Goal: Task Accomplishment & Management: Use online tool/utility

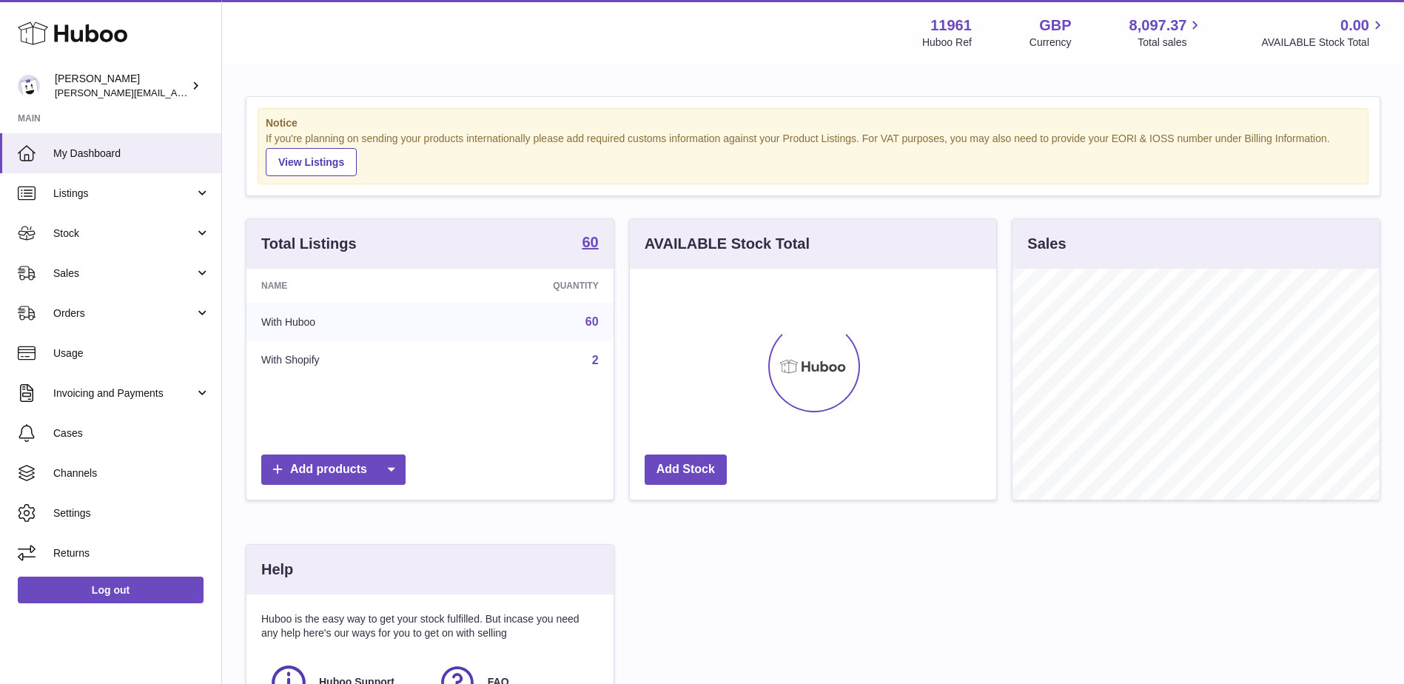
scroll to position [231, 366]
click at [163, 275] on span "Sales" at bounding box center [123, 273] width 141 height 14
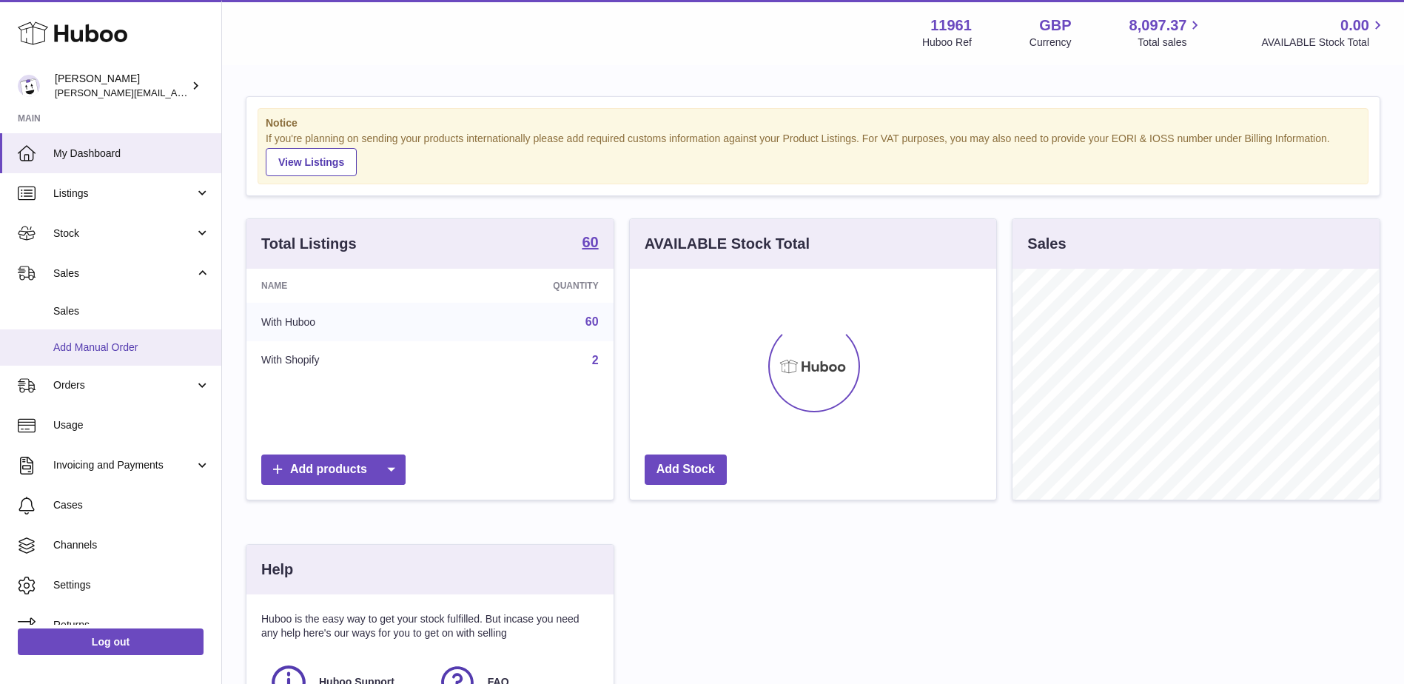
click at [95, 345] on span "Add Manual Order" at bounding box center [131, 347] width 157 height 14
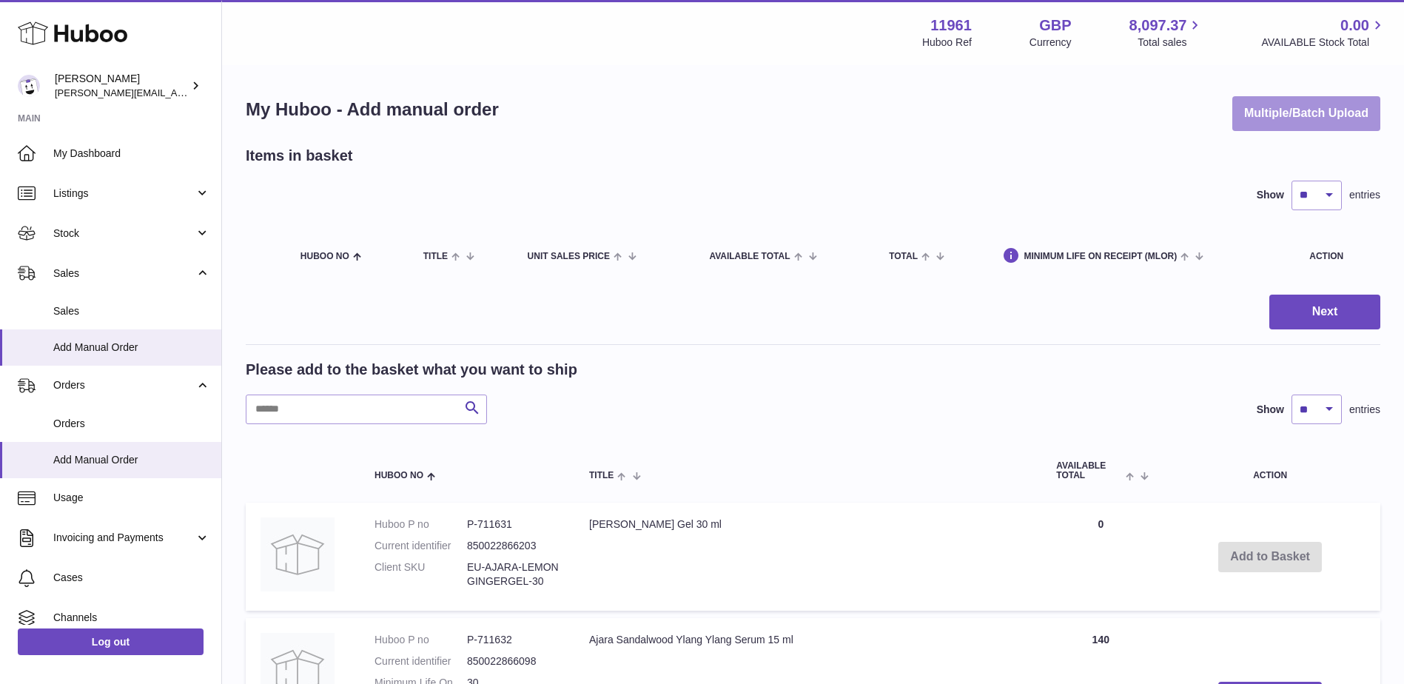
click at [1294, 104] on button "Multiple/Batch Upload" at bounding box center [1306, 113] width 148 height 35
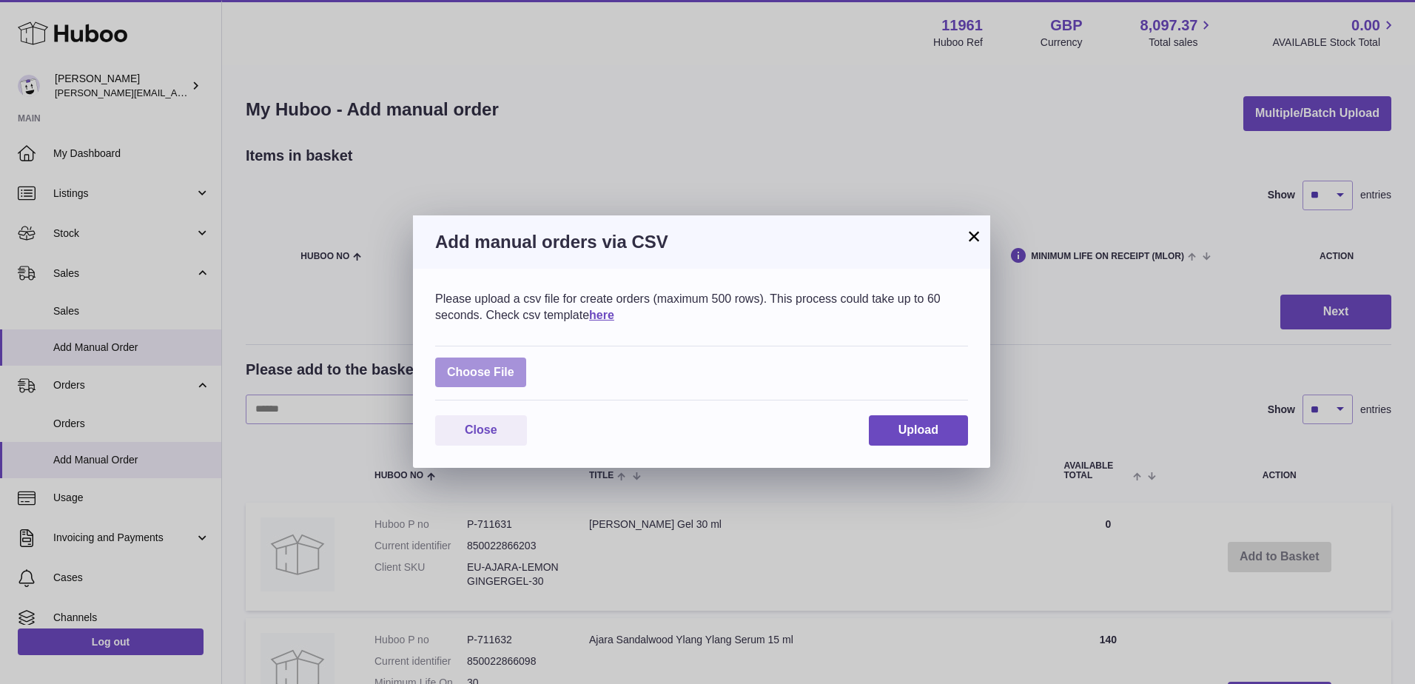
click at [492, 369] on label at bounding box center [480, 372] width 91 height 30
click at [514, 366] on input "file" at bounding box center [514, 365] width 1 height 1
type input "**********"
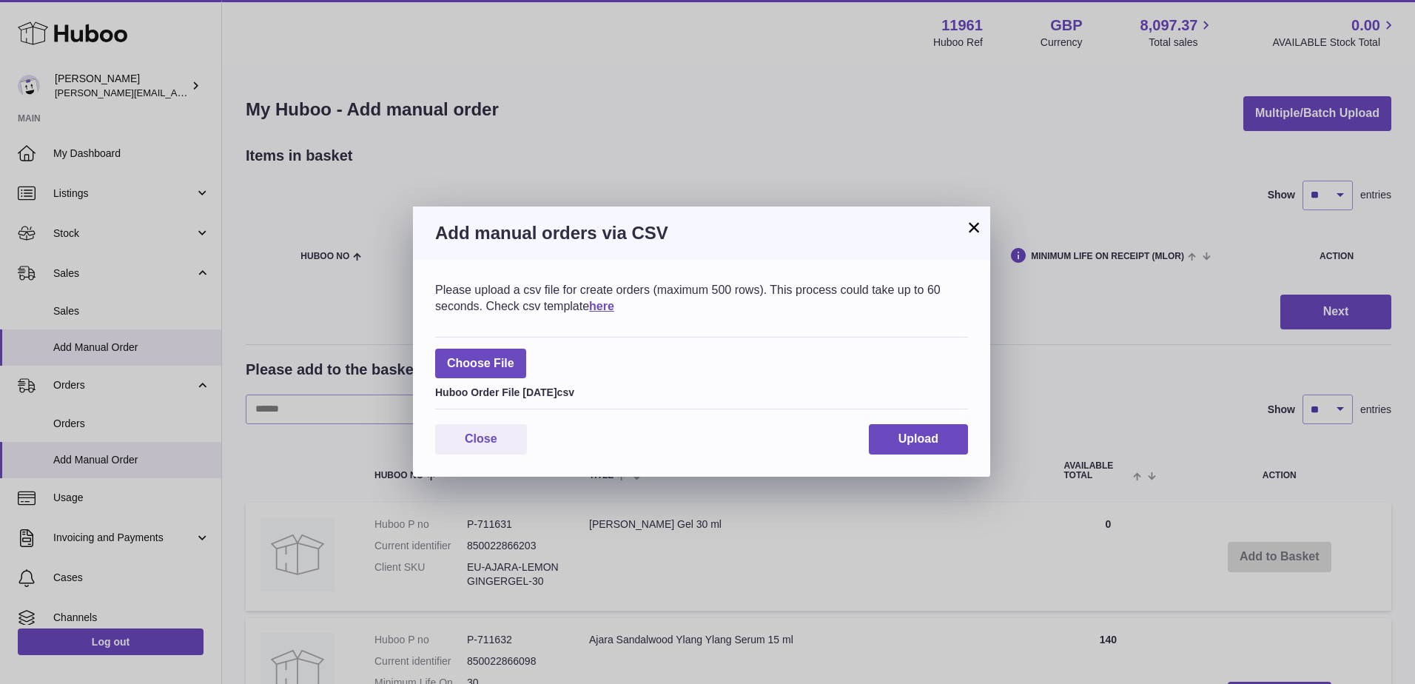
click at [938, 454] on div "Please upload a csv file for create orders (maximum 500 rows). This process cou…" at bounding box center [701, 368] width 577 height 217
click at [937, 440] on span "Upload" at bounding box center [918, 438] width 40 height 13
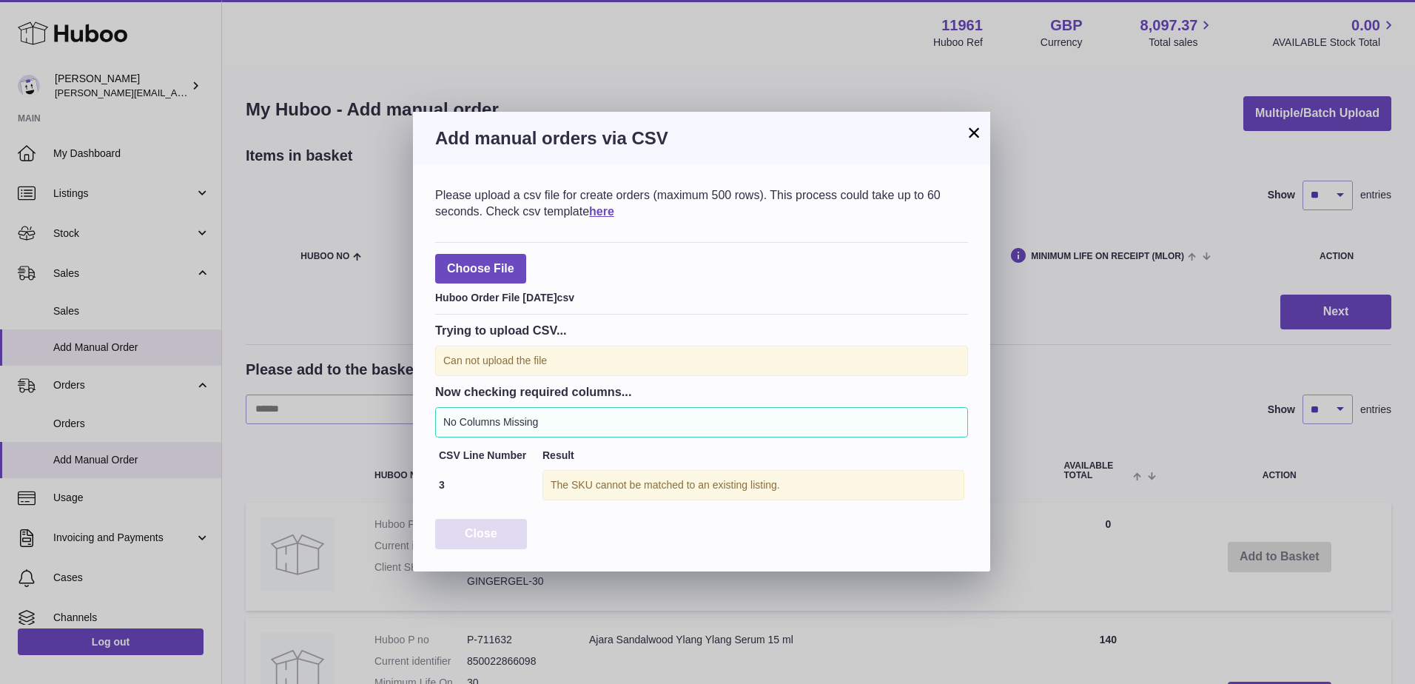
click at [471, 520] on button "Close" at bounding box center [481, 534] width 92 height 30
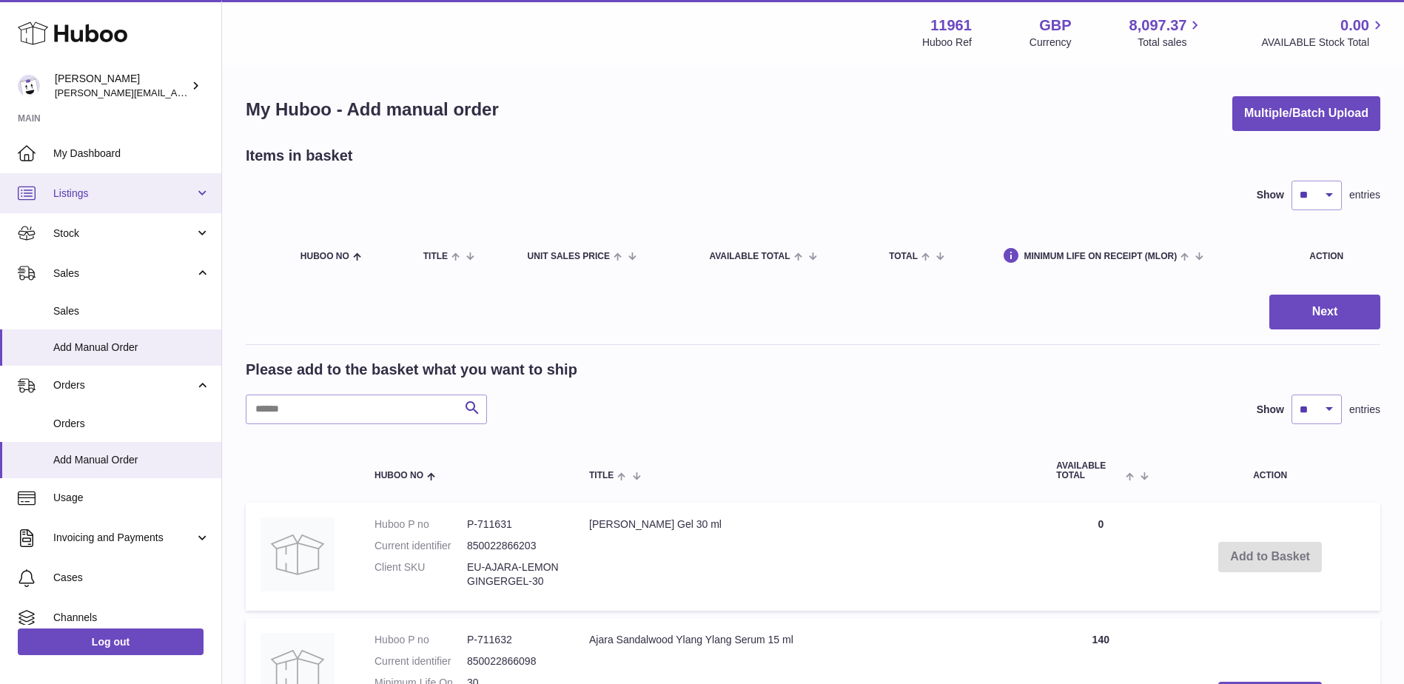
click at [184, 200] on span "Listings" at bounding box center [123, 193] width 141 height 14
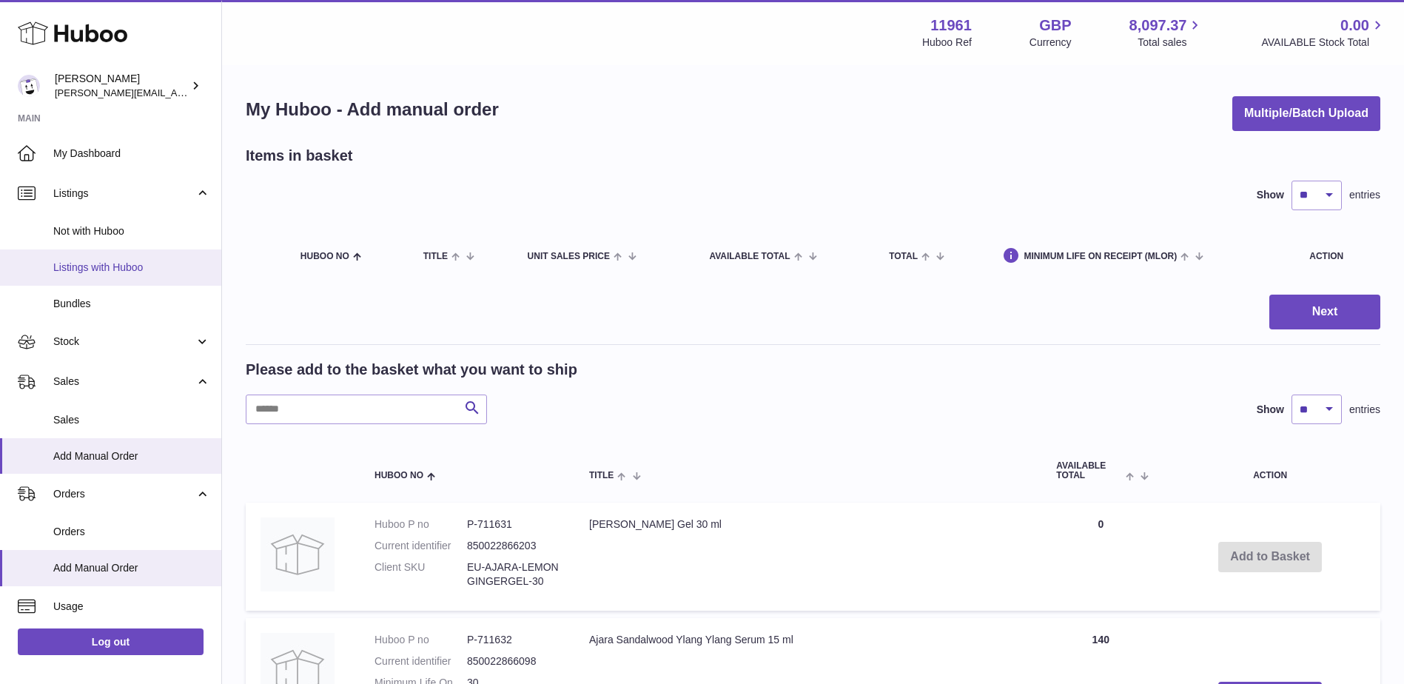
click at [115, 265] on span "Listings with Huboo" at bounding box center [131, 267] width 157 height 14
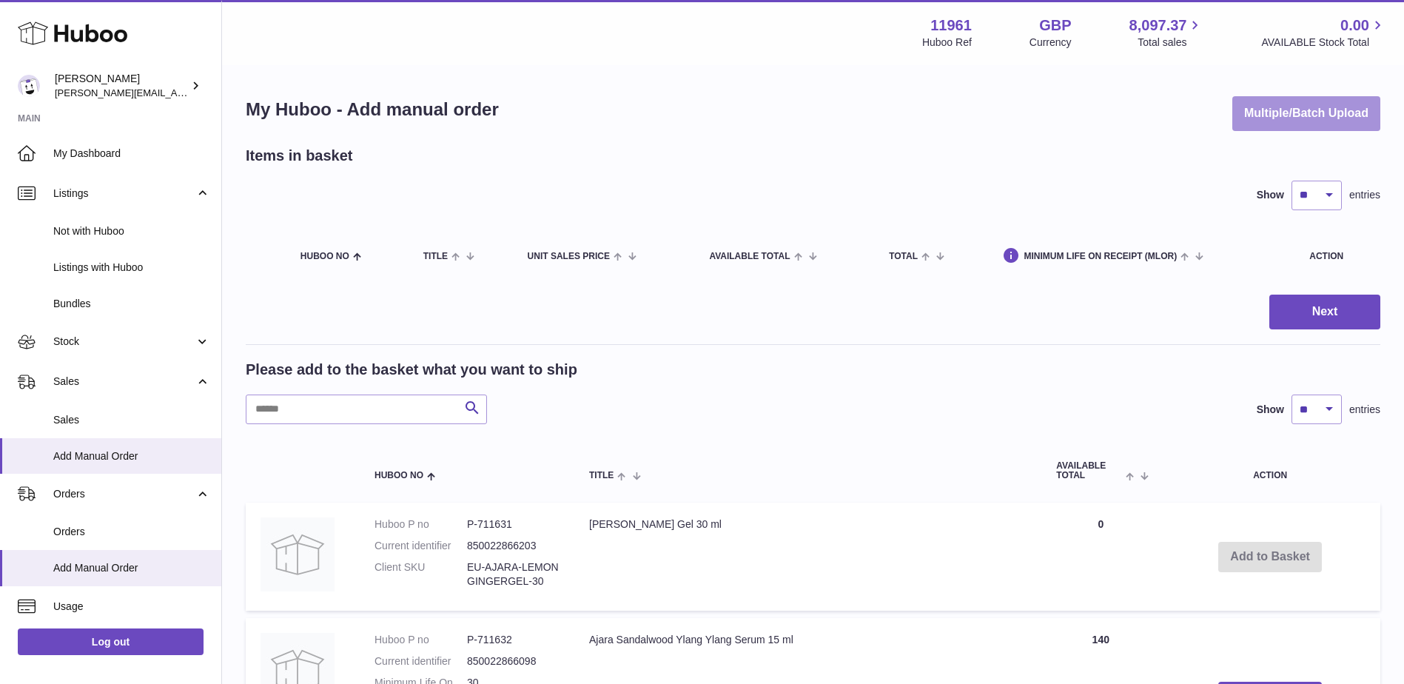
click at [1281, 116] on button "Multiple/Batch Upload" at bounding box center [1306, 113] width 148 height 35
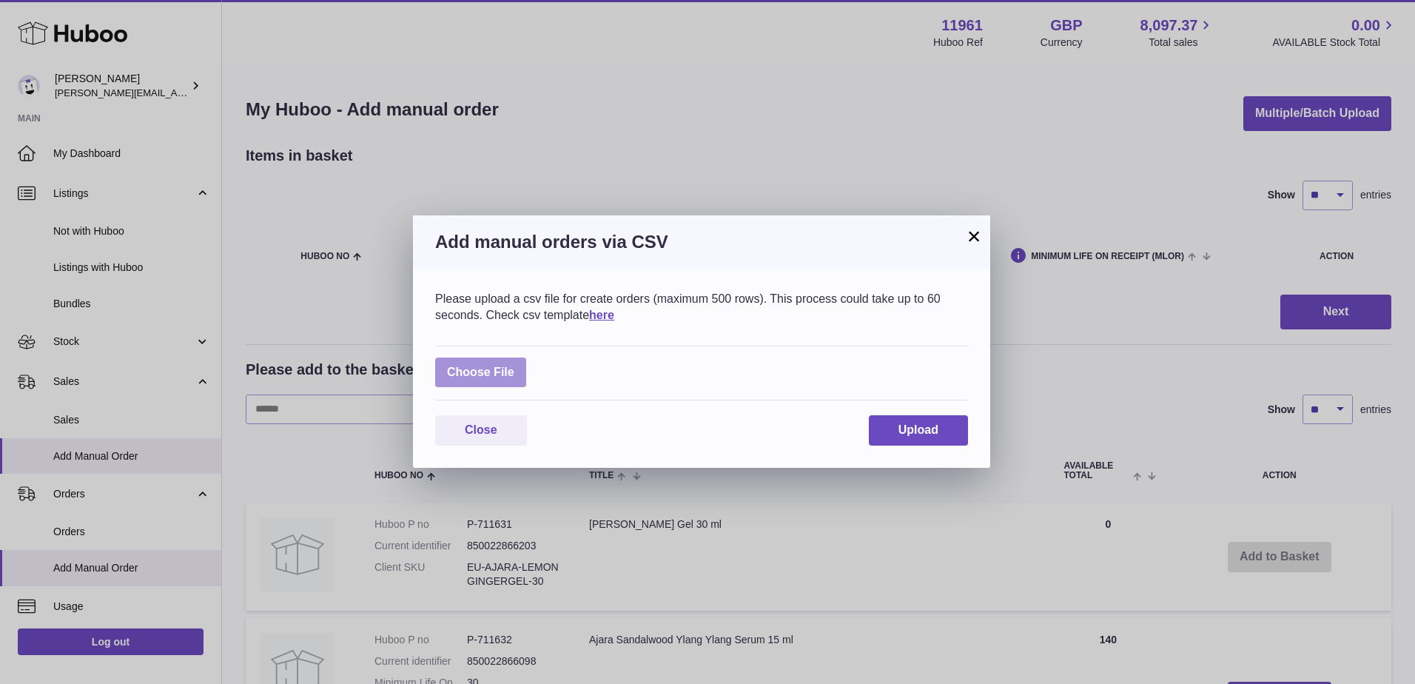
click at [469, 373] on label at bounding box center [480, 372] width 91 height 30
click at [514, 366] on input "file" at bounding box center [514, 365] width 1 height 1
type input "**********"
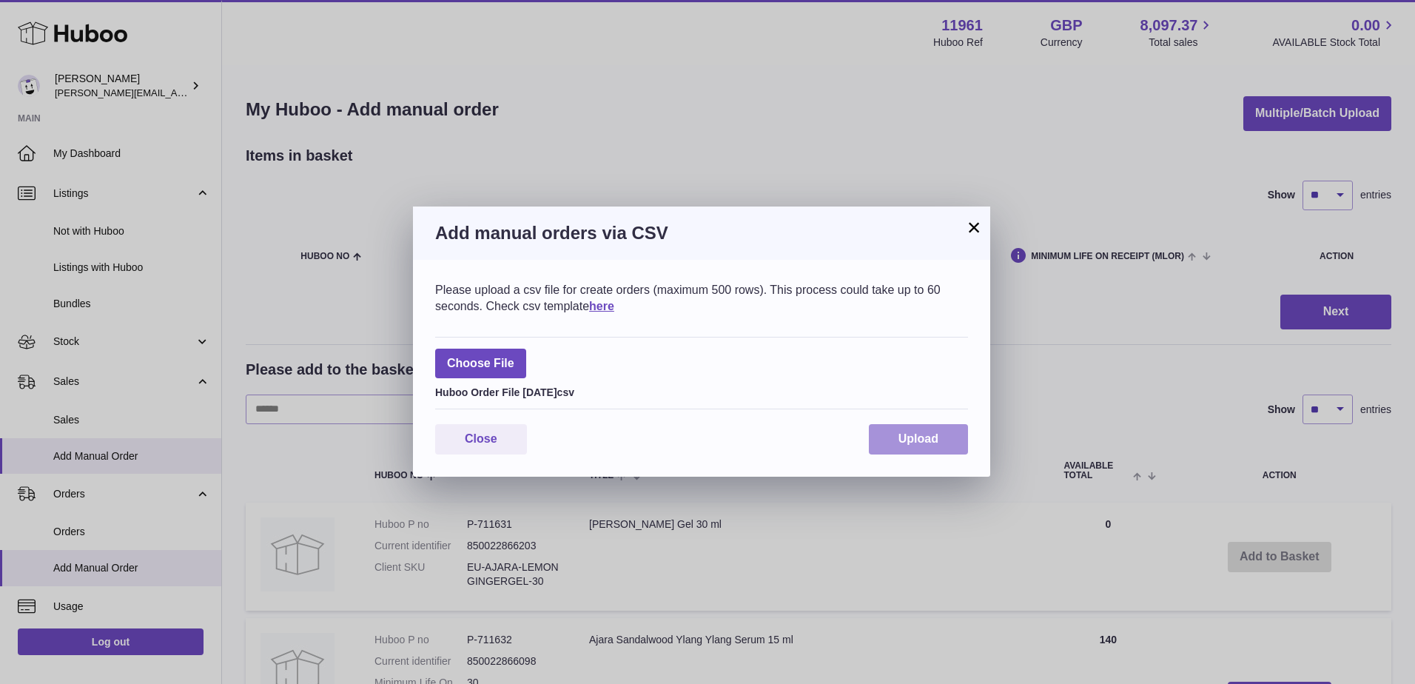
click at [915, 444] on span "Upload" at bounding box center [918, 438] width 40 height 13
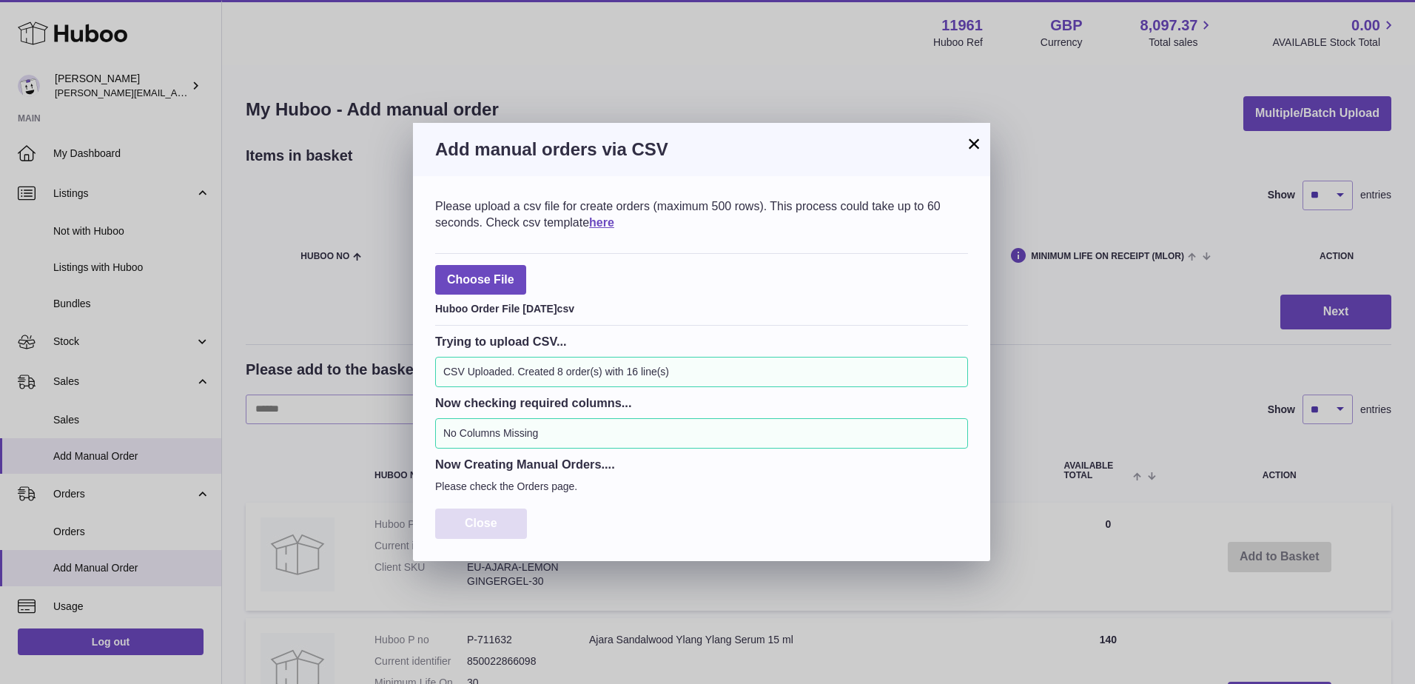
drag, startPoint x: 488, startPoint y: 522, endPoint x: 469, endPoint y: 519, distance: 19.4
click at [488, 522] on span "Close" at bounding box center [481, 523] width 33 height 13
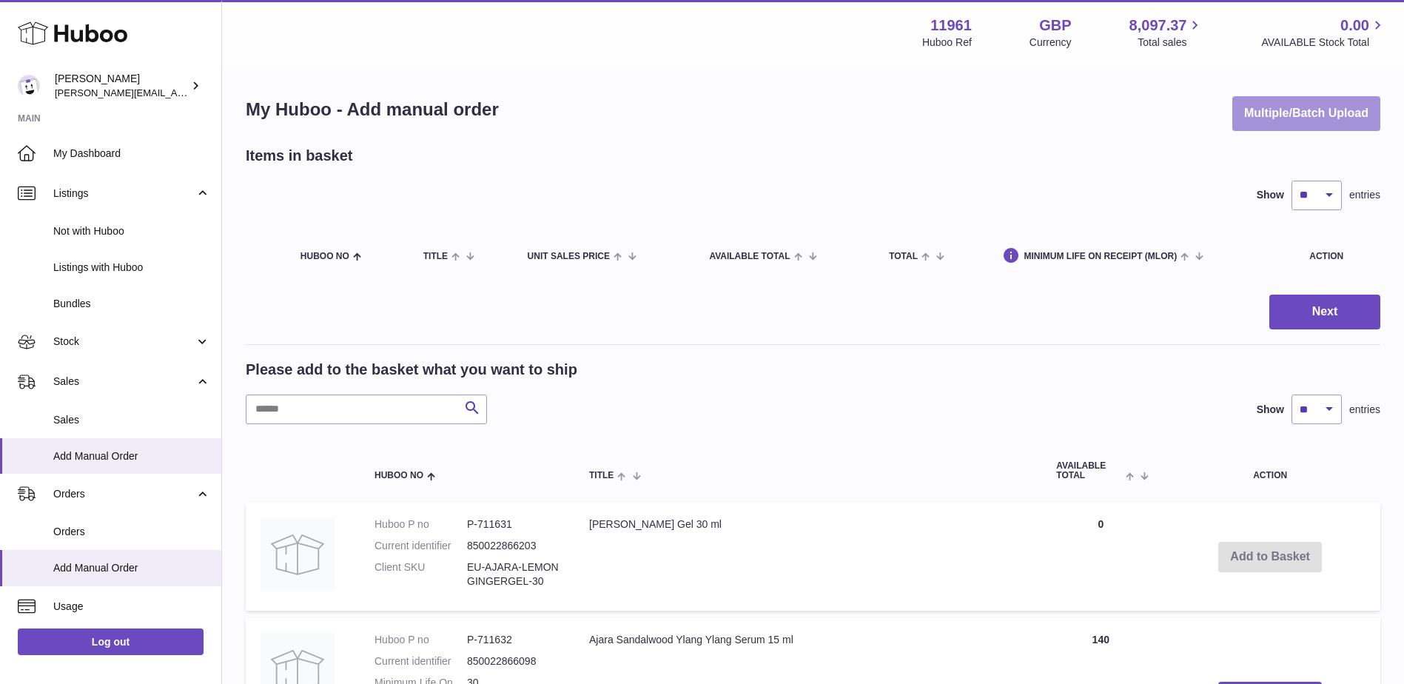
click at [1325, 118] on button "Multiple/Batch Upload" at bounding box center [1306, 113] width 148 height 35
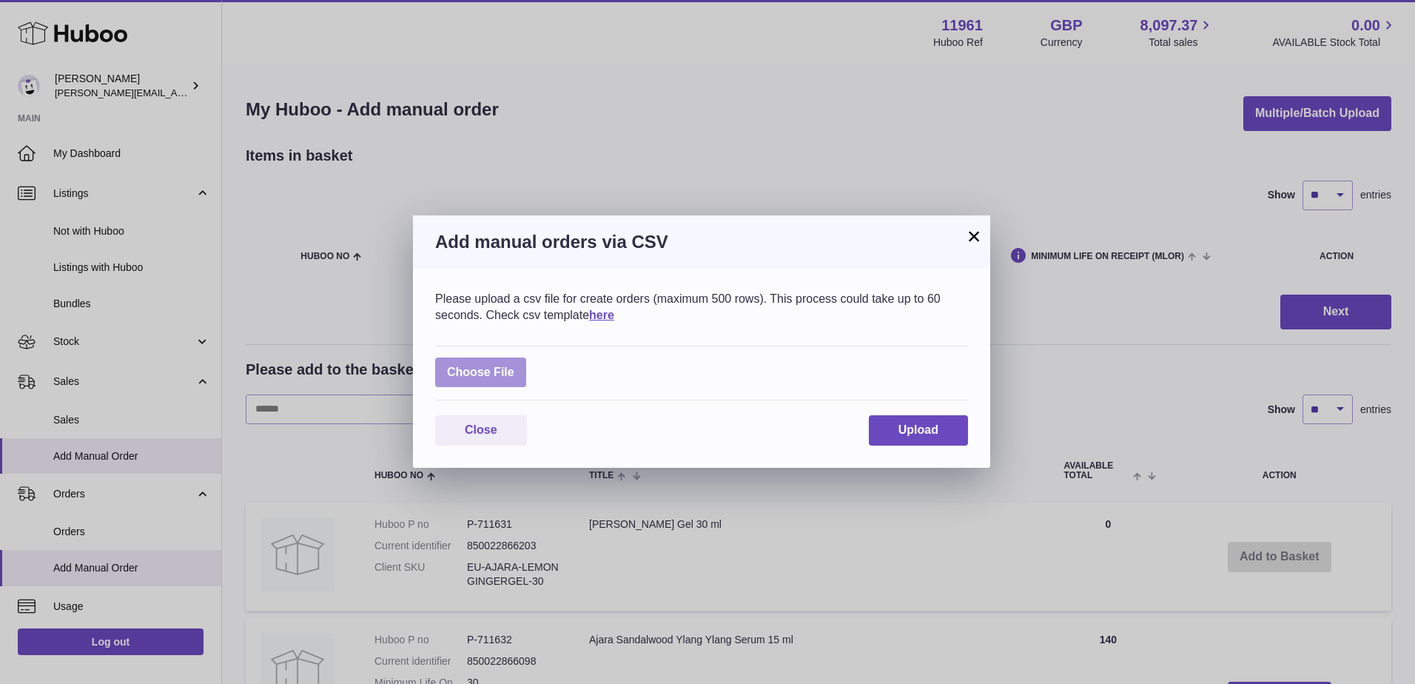
click at [502, 371] on label at bounding box center [480, 372] width 91 height 30
click at [514, 366] on input "file" at bounding box center [514, 365] width 1 height 1
type input "**********"
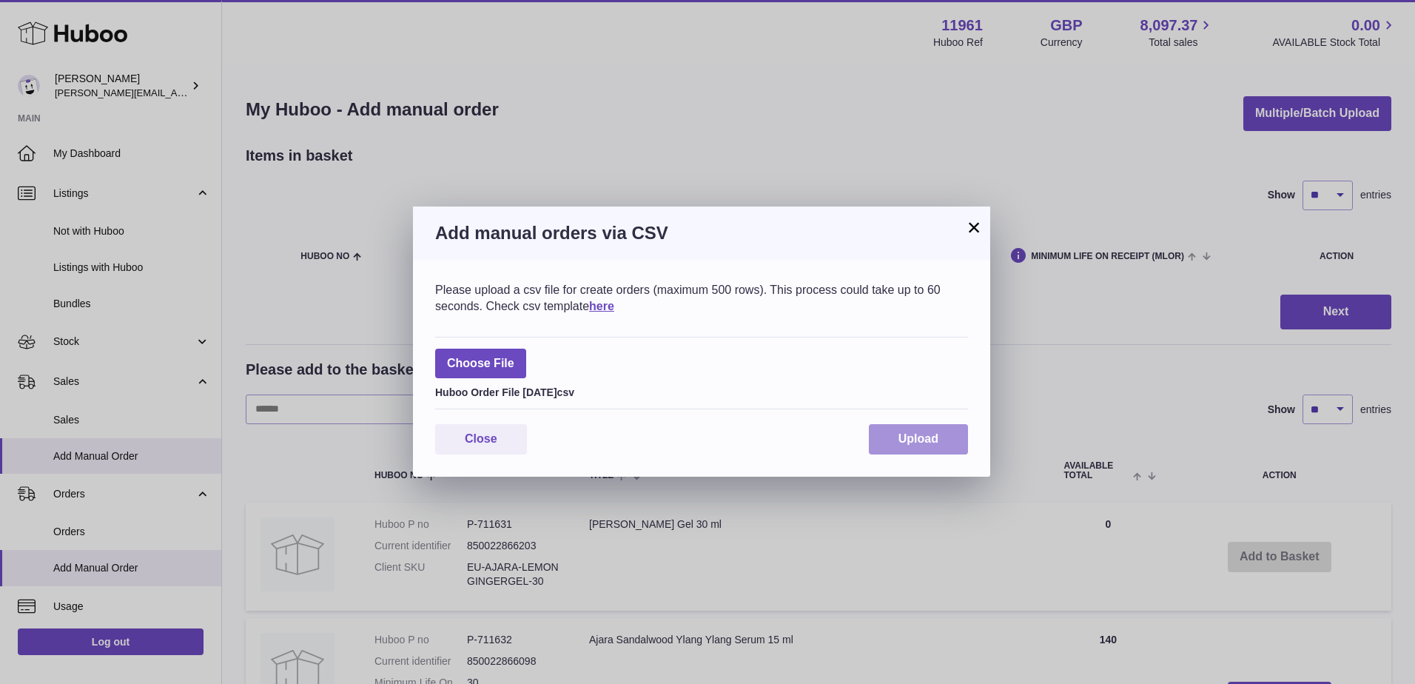
click at [924, 440] on span "Upload" at bounding box center [918, 438] width 40 height 13
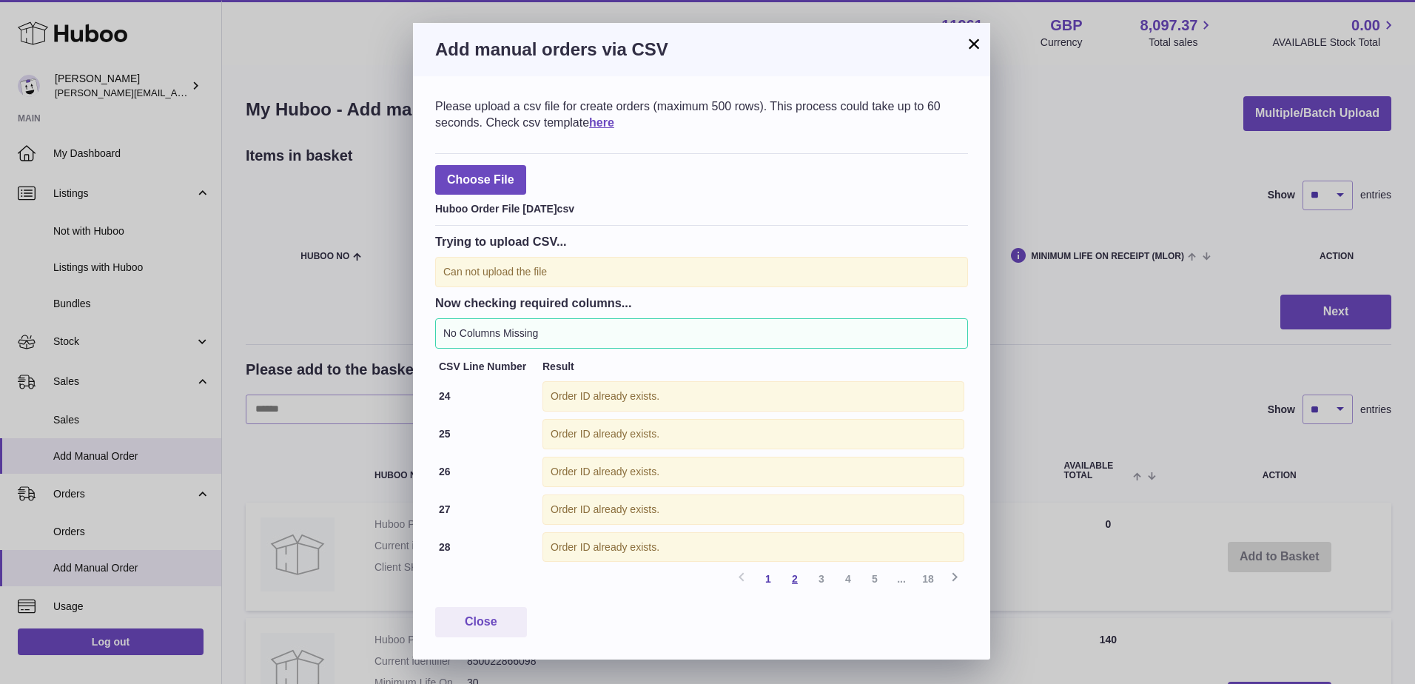
click at [787, 576] on link "2" at bounding box center [794, 578] width 27 height 27
click at [813, 576] on link "3" at bounding box center [821, 578] width 27 height 27
click at [850, 579] on link "4" at bounding box center [848, 578] width 27 height 27
click at [868, 580] on link "5" at bounding box center [874, 578] width 27 height 27
click at [958, 577] on icon at bounding box center [955, 577] width 18 height 19
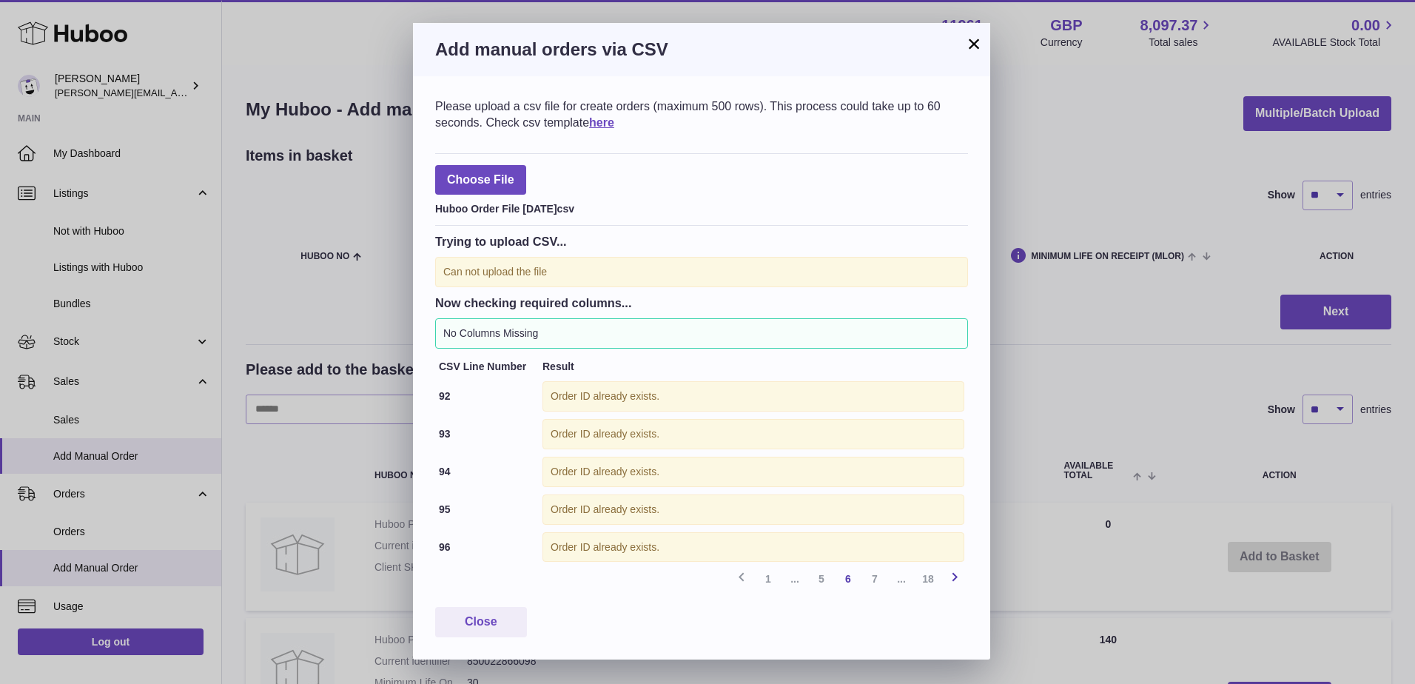
click at [958, 577] on icon at bounding box center [955, 577] width 18 height 19
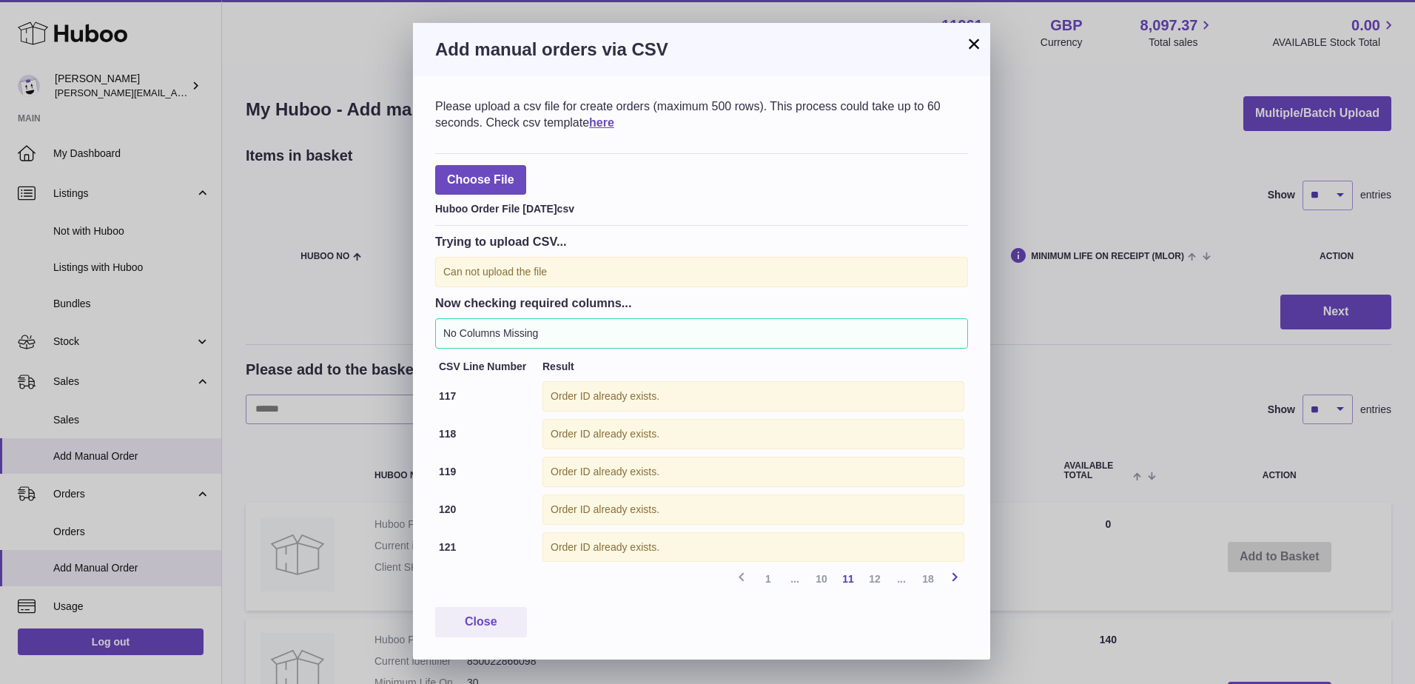
click at [958, 577] on icon at bounding box center [955, 577] width 18 height 19
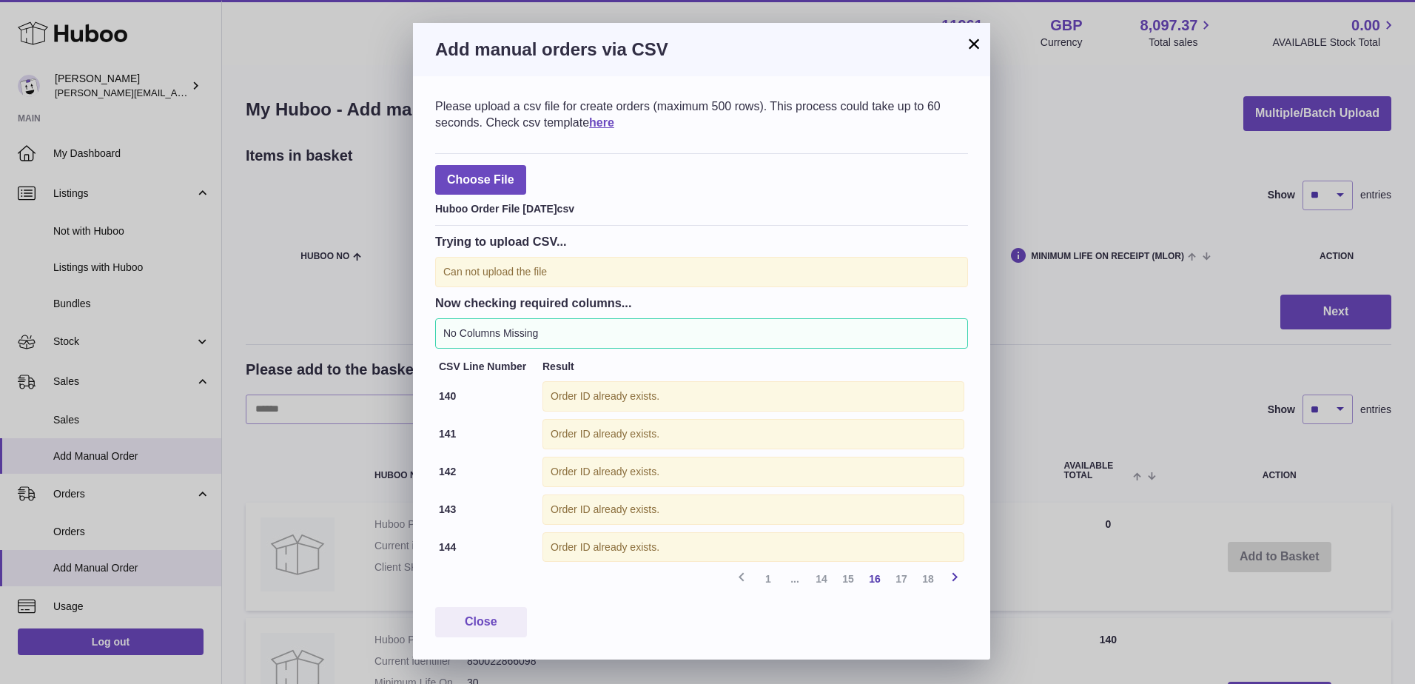
click at [958, 577] on icon at bounding box center [955, 577] width 18 height 19
click at [958, 577] on div "Previous 1 ... 14 15 16 17 18 Next" at bounding box center [701, 578] width 533 height 27
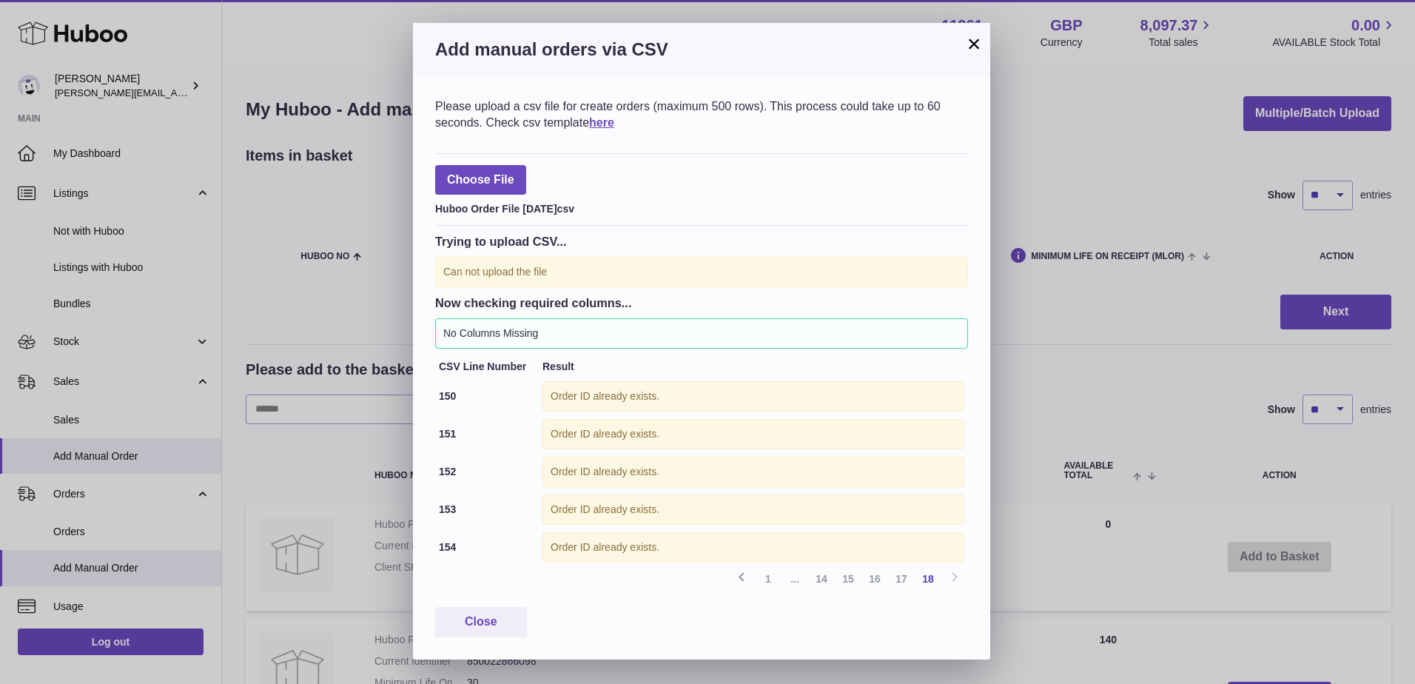
click at [958, 577] on div "Previous 1 ... 14 15 16 17 18 Next" at bounding box center [701, 578] width 533 height 27
click at [972, 46] on button "×" at bounding box center [974, 44] width 18 height 18
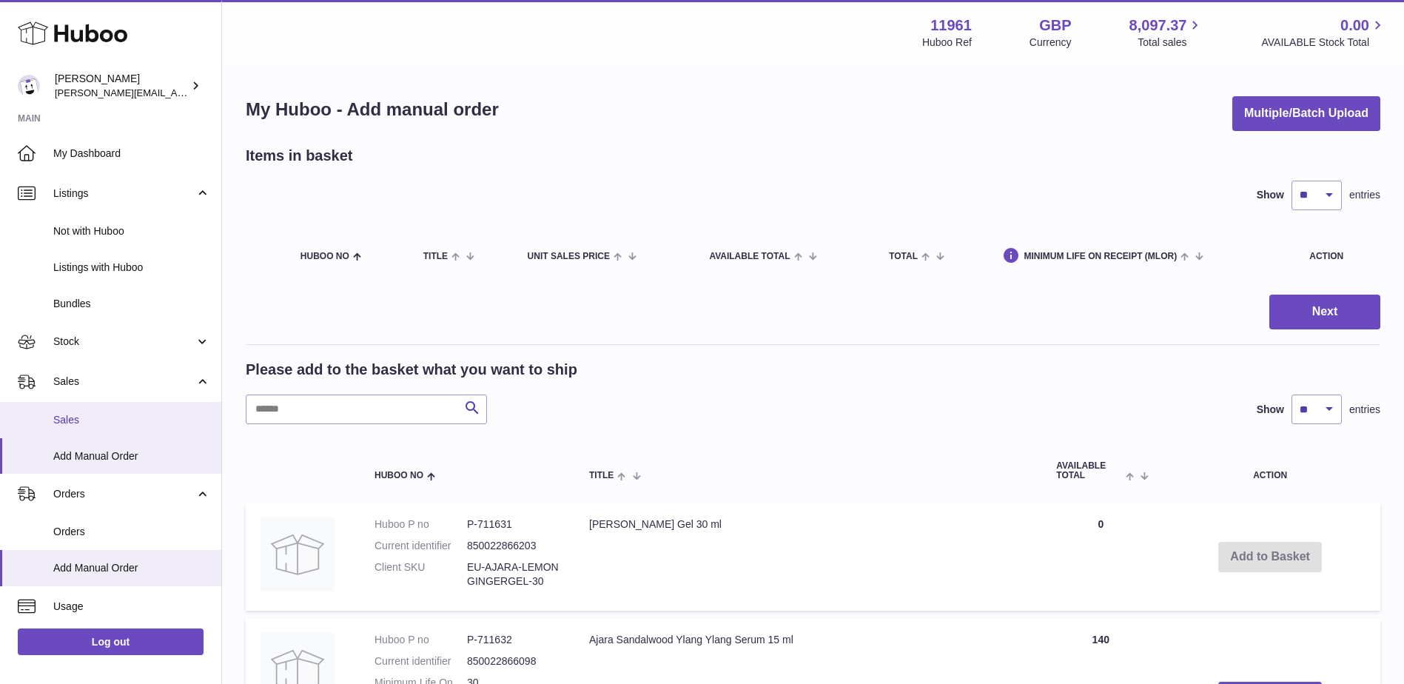
click at [63, 417] on span "Sales" at bounding box center [131, 420] width 157 height 14
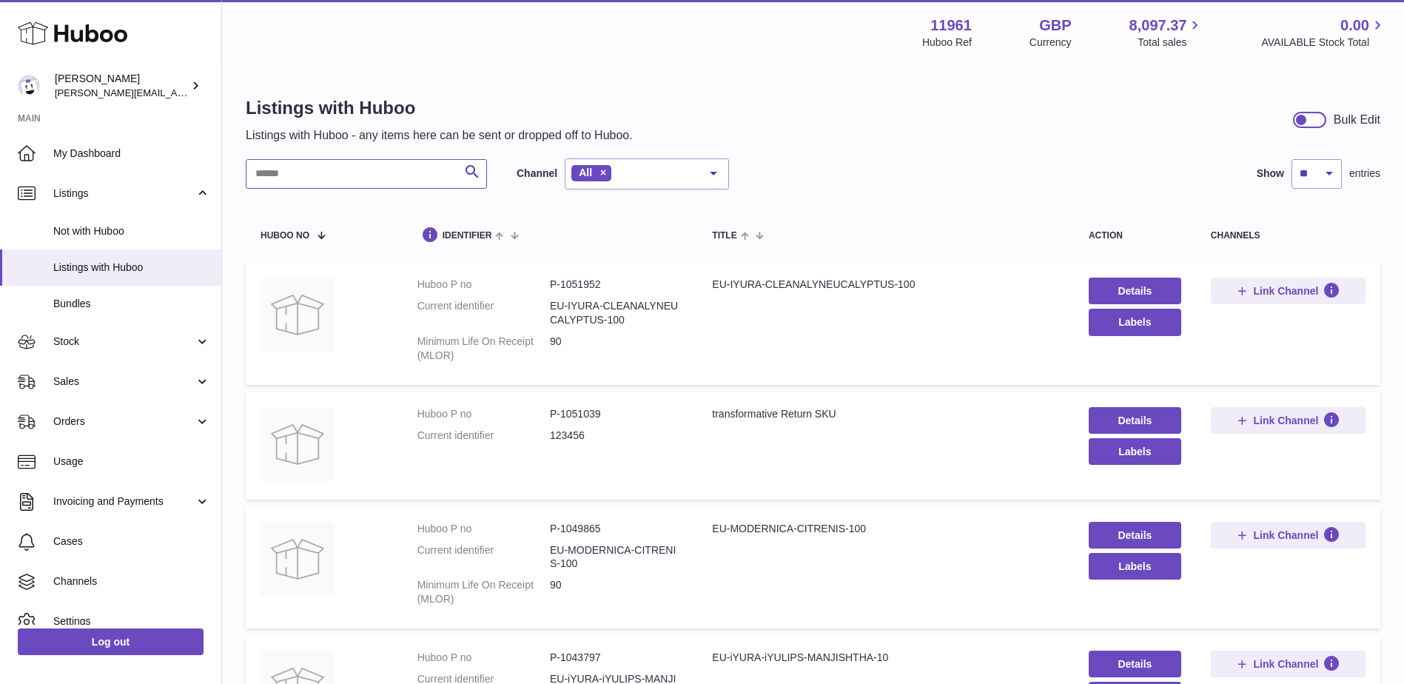
click at [345, 180] on input "text" at bounding box center [366, 174] width 241 height 30
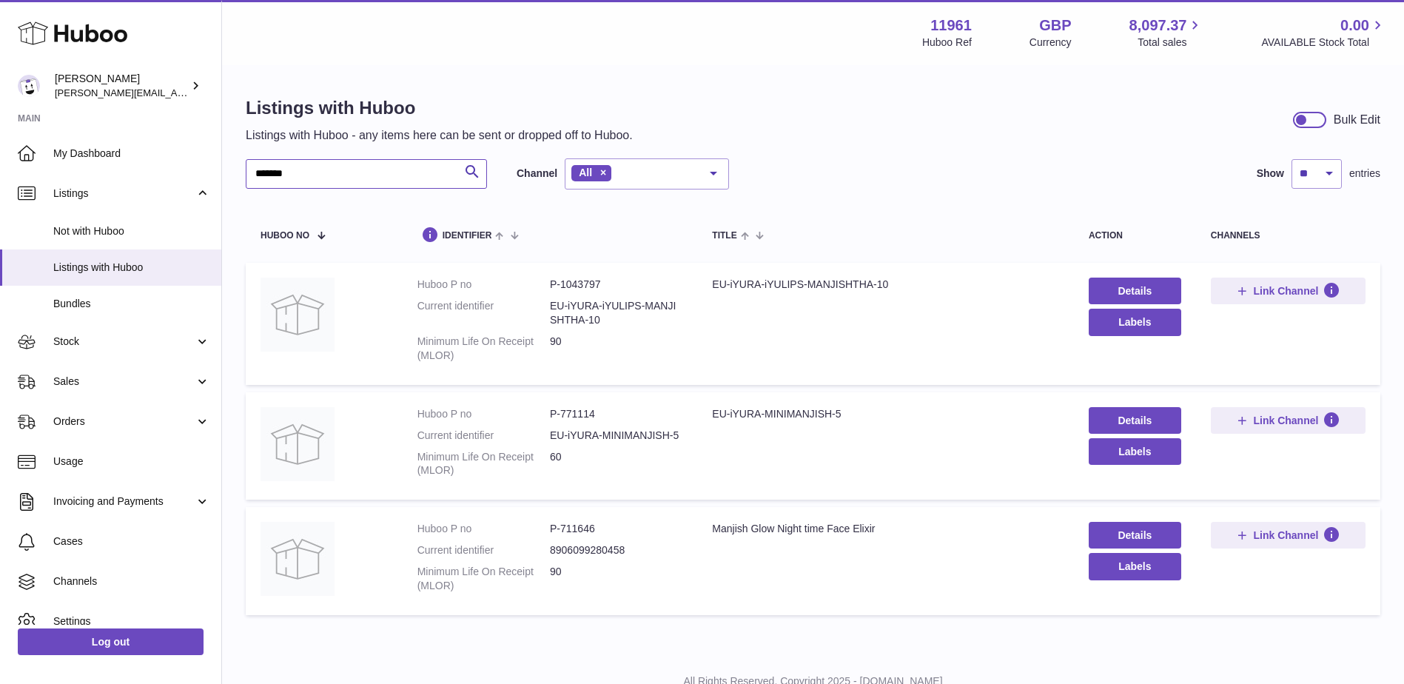
type input "*******"
drag, startPoint x: 571, startPoint y: 429, endPoint x: 683, endPoint y: 437, distance: 112.7
click at [683, 437] on td "Huboo P no P-771114 Current identifier EU-iYURA-MINIMANJISH-5 Minimum Life On R…" at bounding box center [550, 446] width 295 height 108
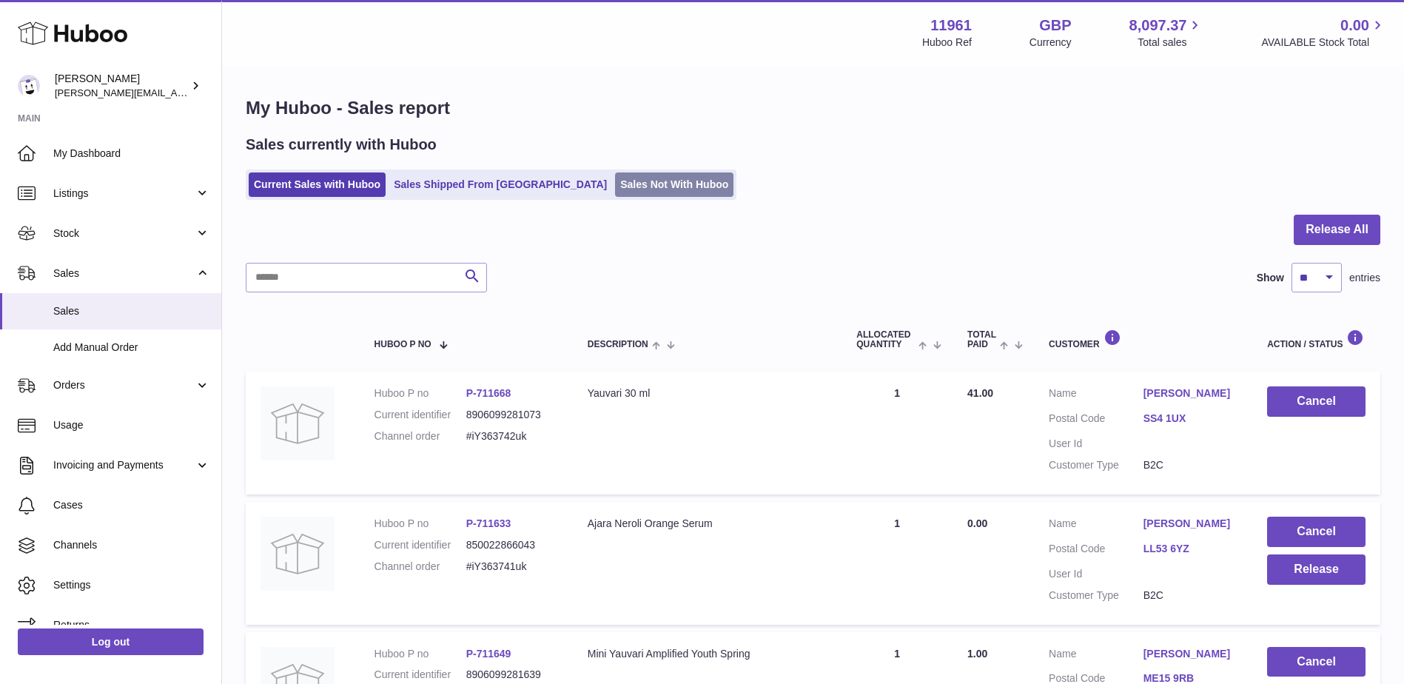
click at [615, 187] on link "Sales Not With Huboo" at bounding box center [674, 184] width 118 height 24
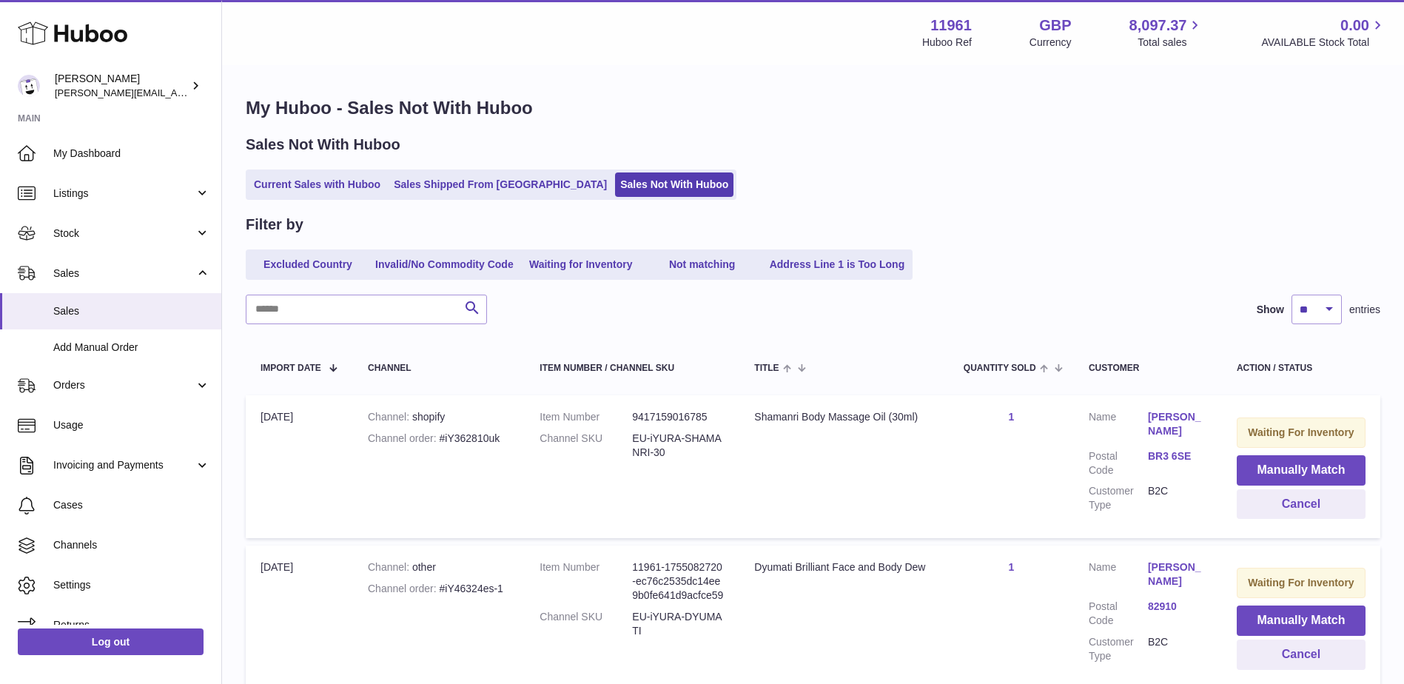
click at [841, 269] on link "Address Line 1 is Too Long" at bounding box center [837, 264] width 146 height 24
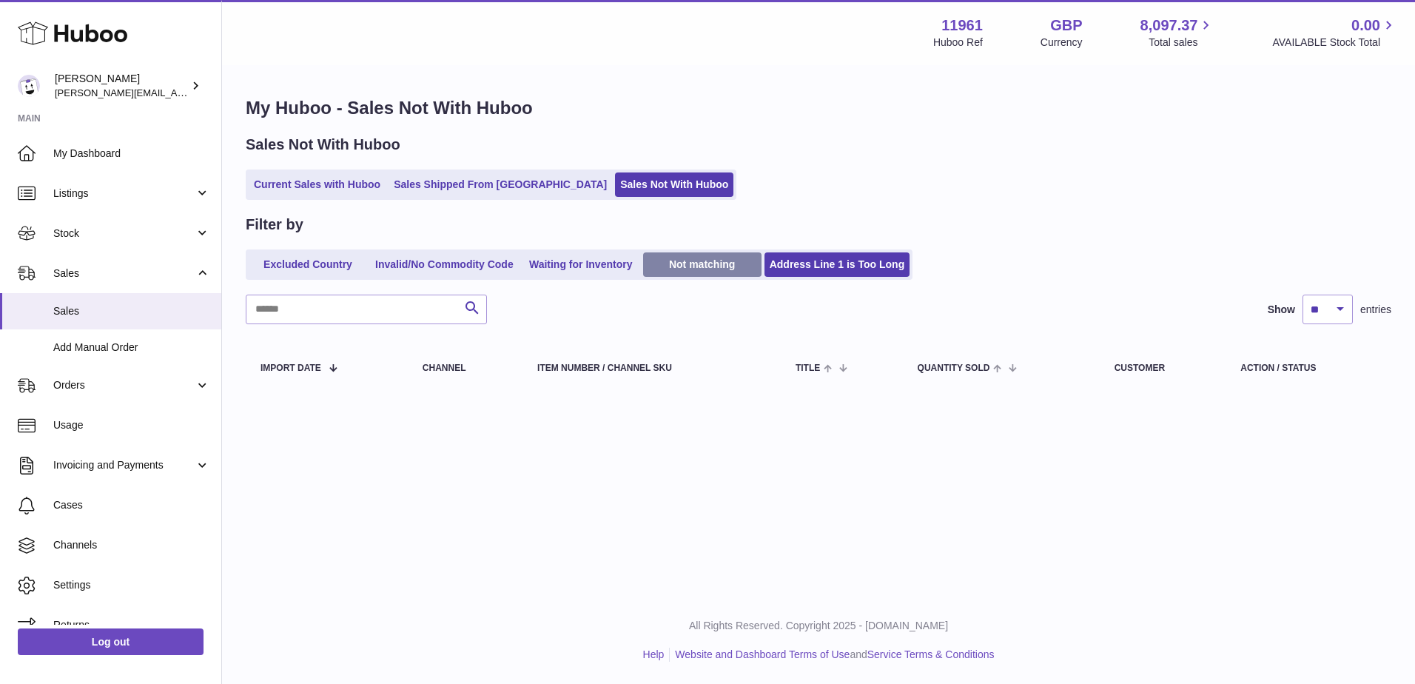
click at [699, 269] on link "Not matching" at bounding box center [702, 264] width 118 height 24
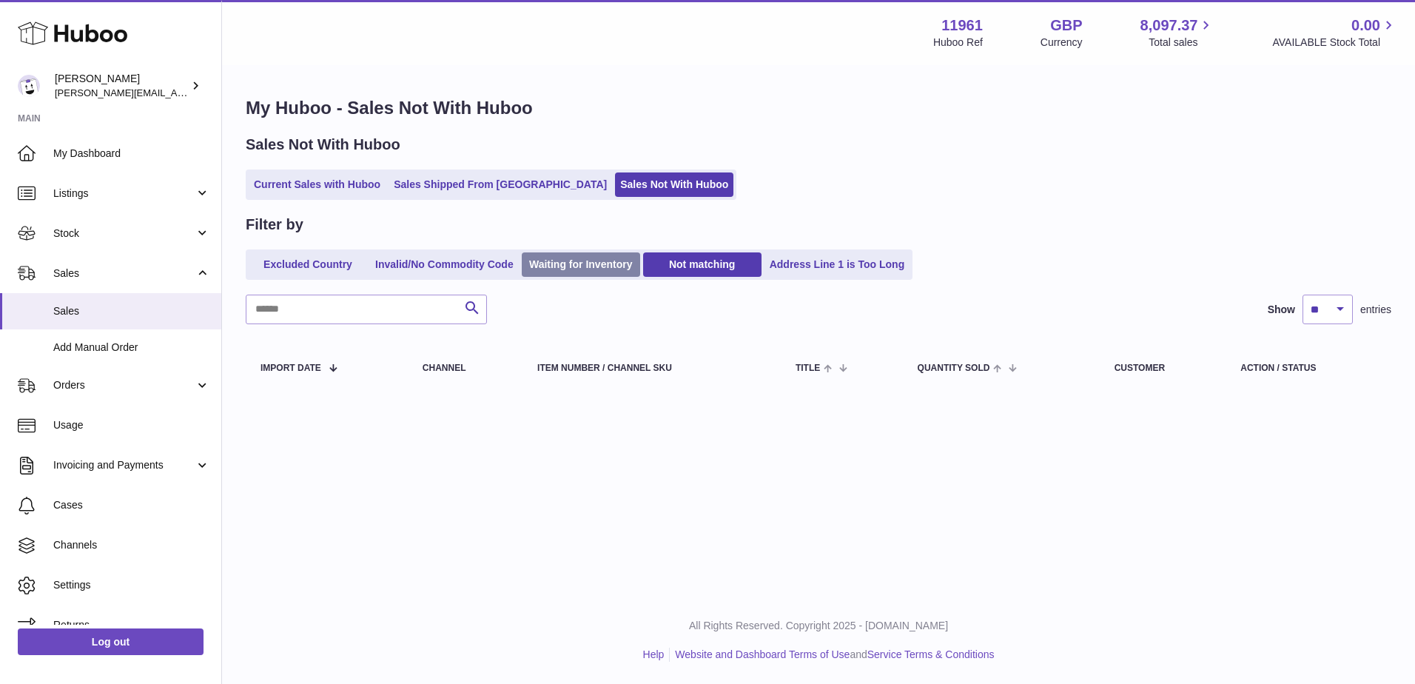
click at [537, 263] on link "Waiting for Inventory" at bounding box center [581, 264] width 118 height 24
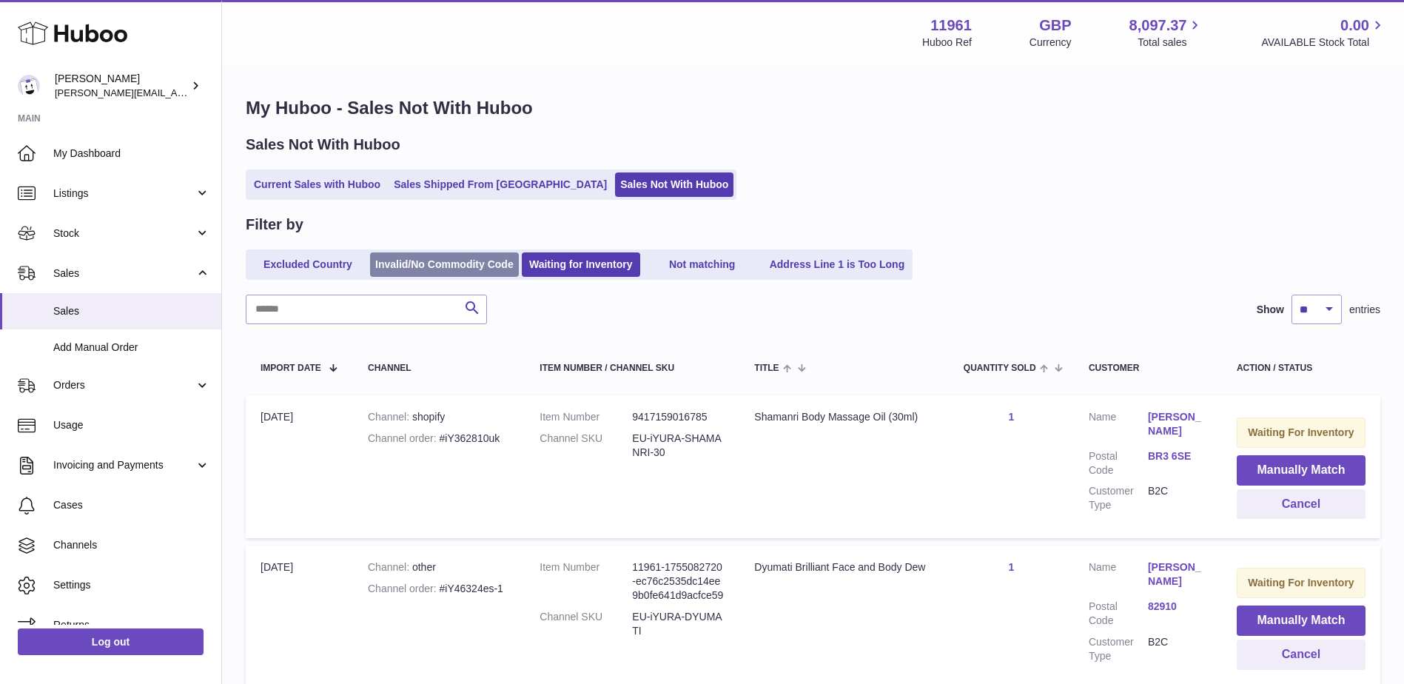
click at [409, 270] on link "Invalid/No Commodity Code" at bounding box center [444, 264] width 149 height 24
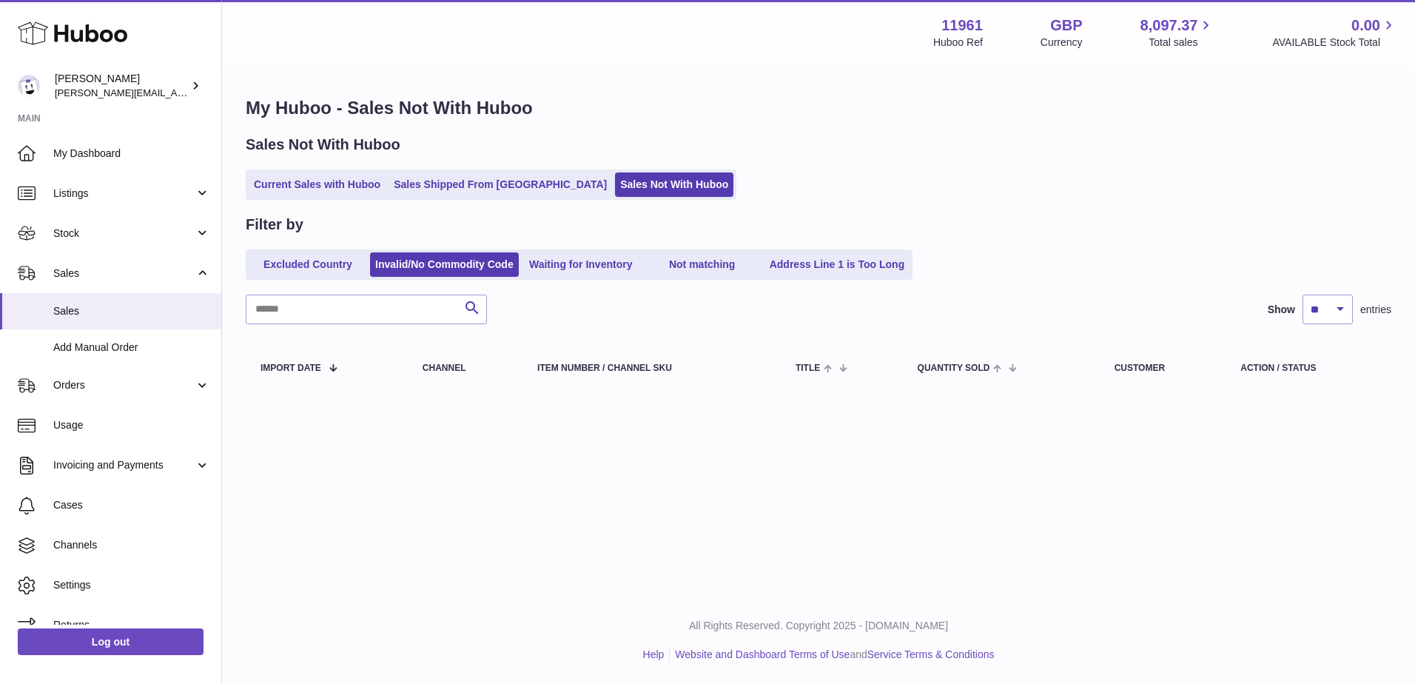
drag, startPoint x: 409, startPoint y: 270, endPoint x: 303, endPoint y: 272, distance: 106.6
click at [303, 272] on link "Excluded Country" at bounding box center [308, 264] width 118 height 24
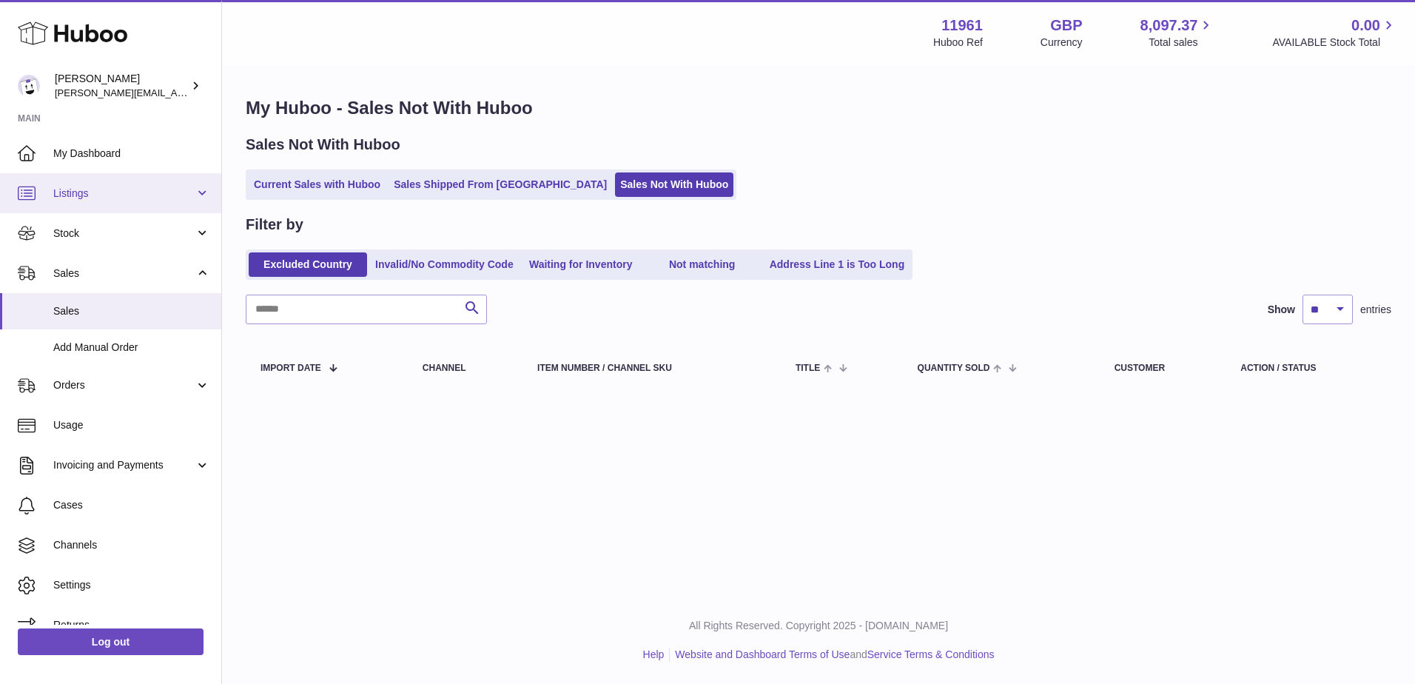
click at [172, 198] on span "Listings" at bounding box center [123, 193] width 141 height 14
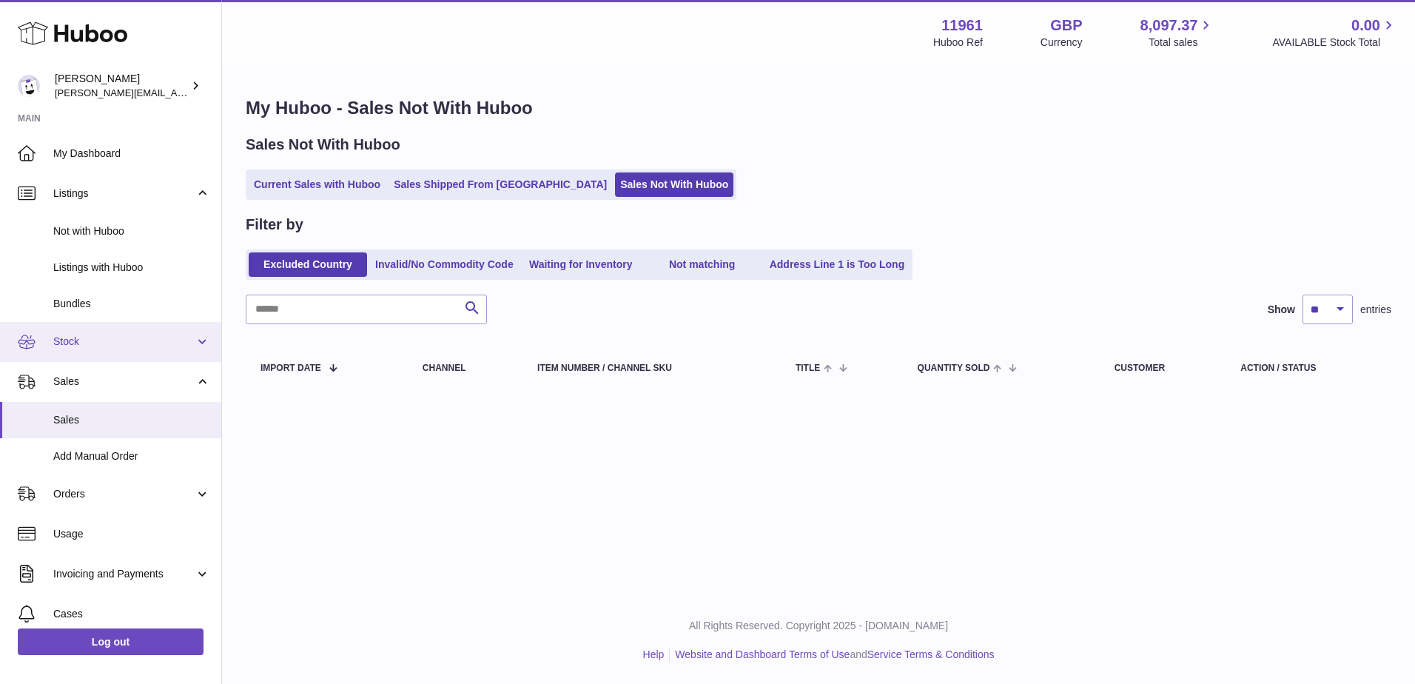
click at [58, 334] on span "Stock" at bounding box center [123, 341] width 141 height 14
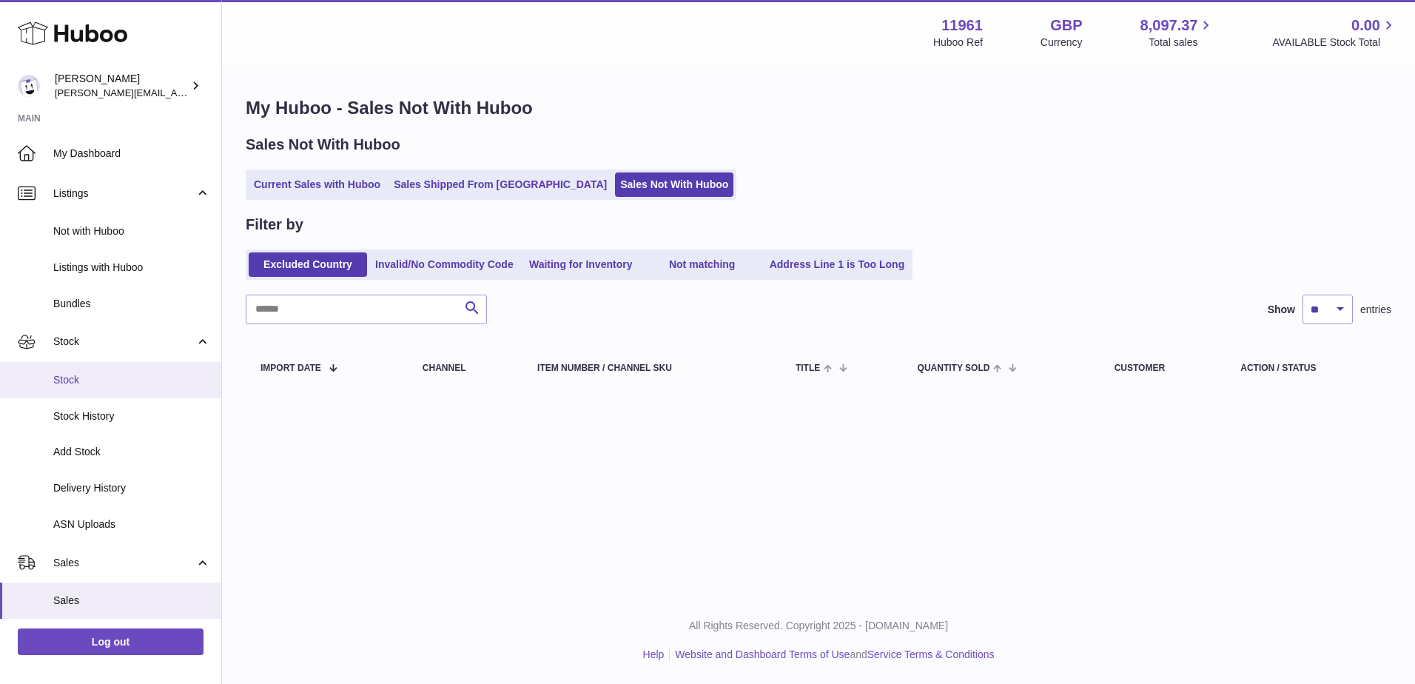
click at [63, 377] on span "Stock" at bounding box center [131, 380] width 157 height 14
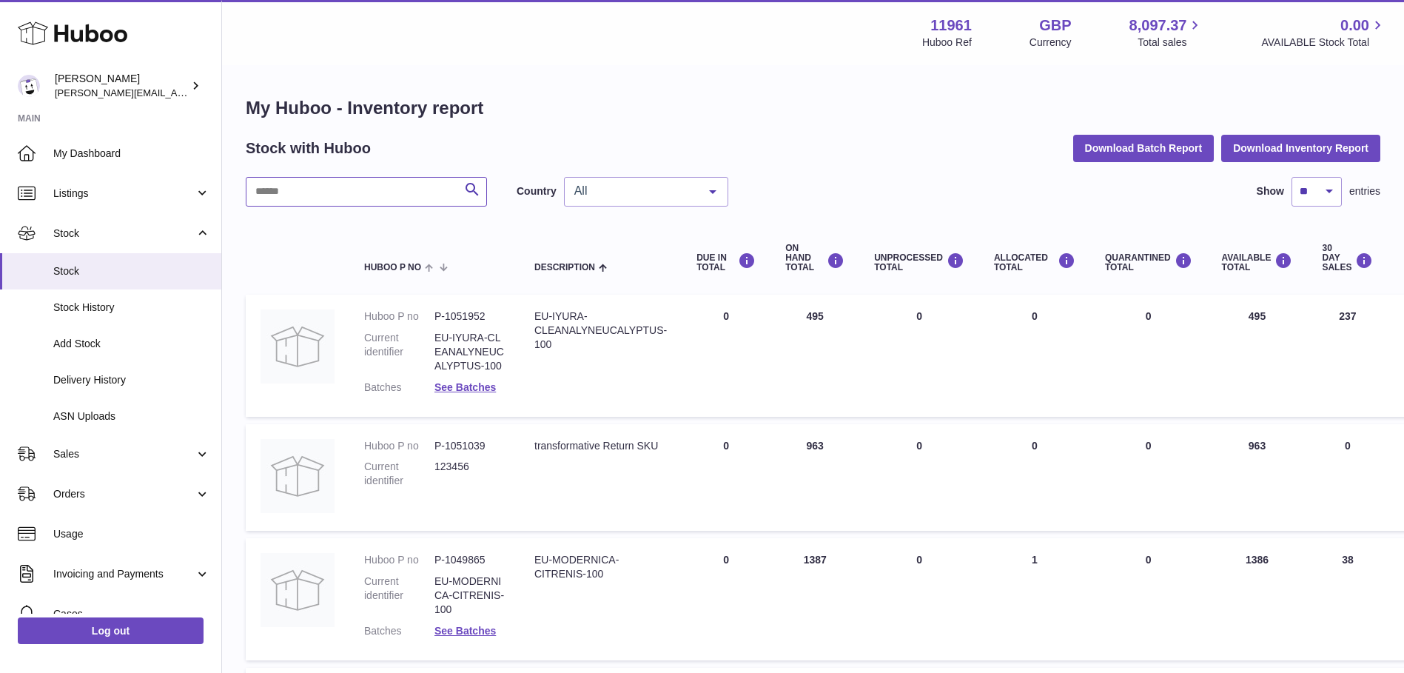
click at [379, 197] on input "text" at bounding box center [366, 192] width 241 height 30
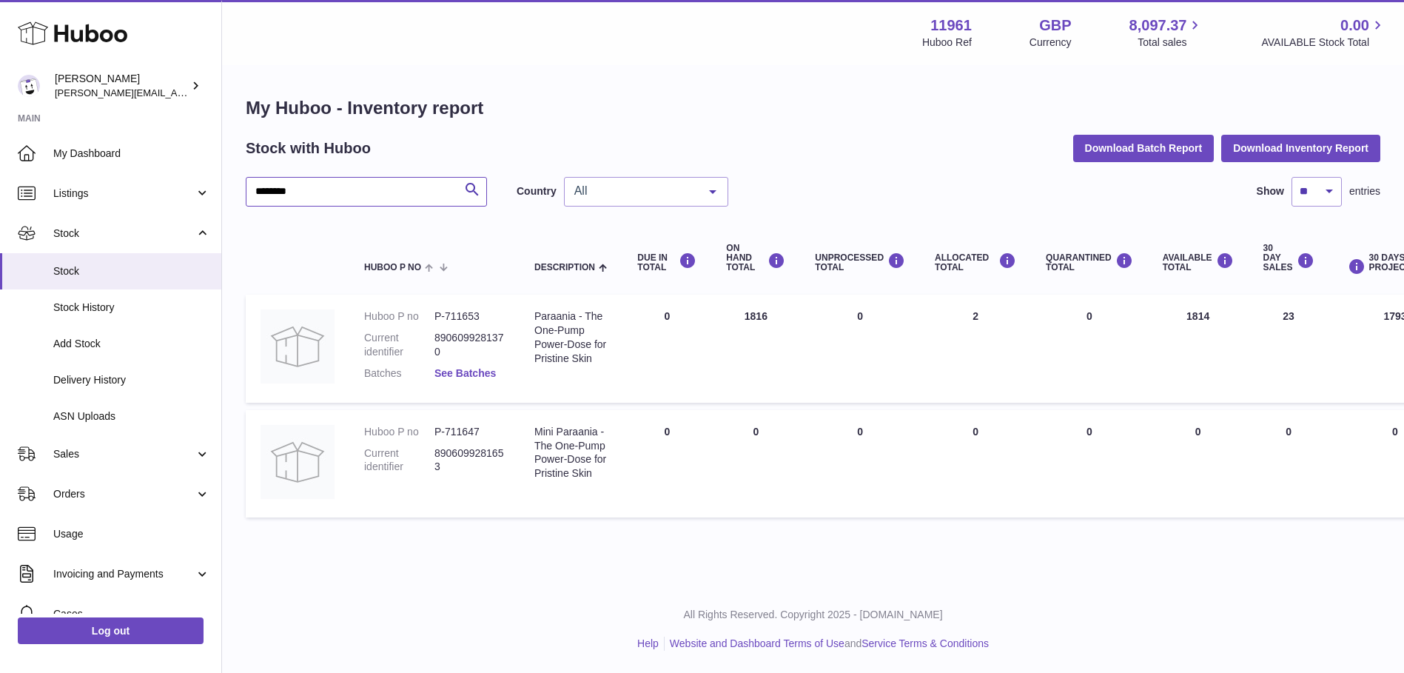
type input "********"
click at [465, 377] on link "See Batches" at bounding box center [464, 373] width 61 height 12
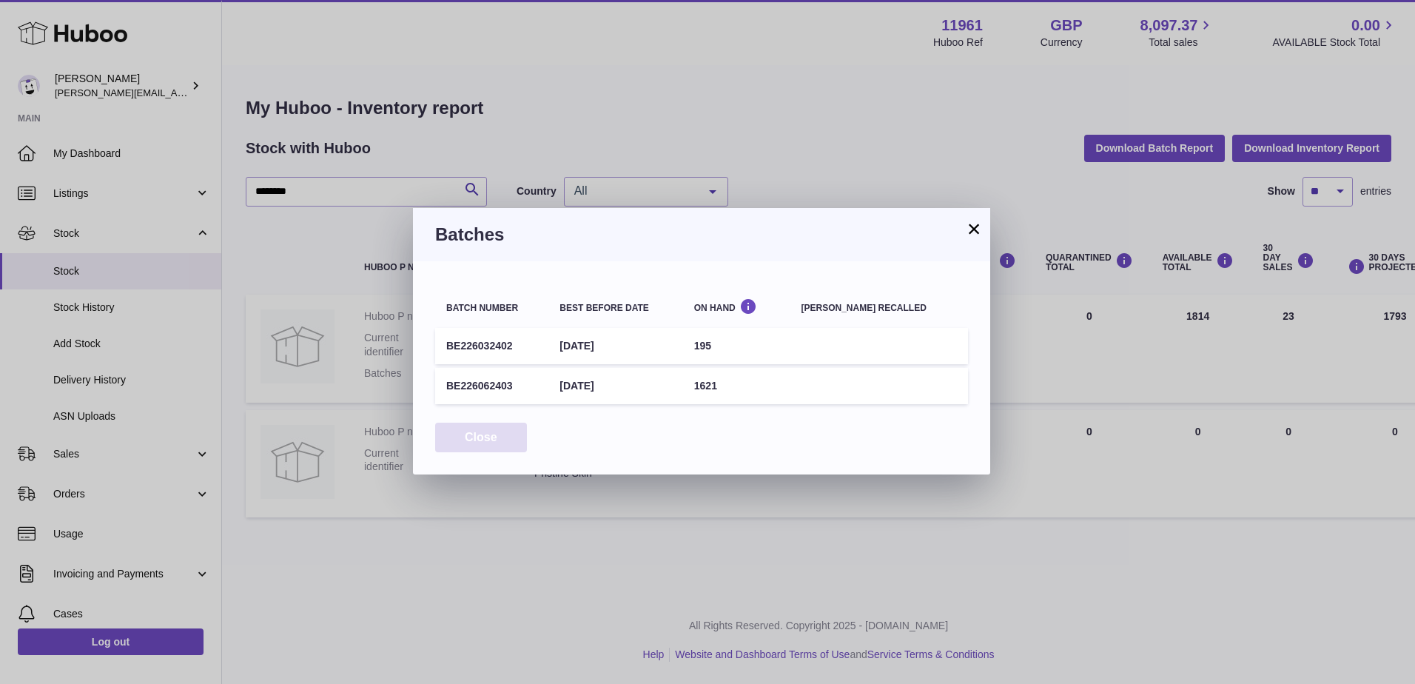
click at [472, 434] on button "Close" at bounding box center [481, 438] width 92 height 30
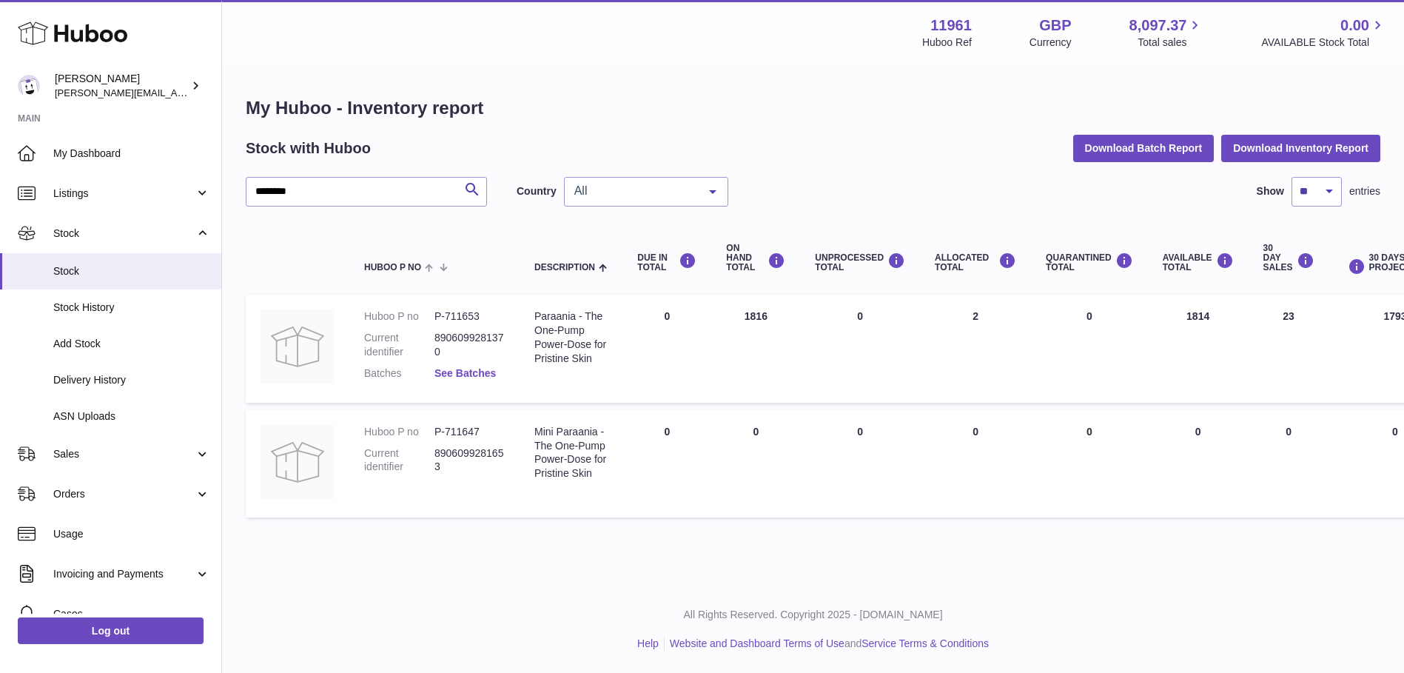
click at [455, 377] on link "See Batches" at bounding box center [464, 373] width 61 height 12
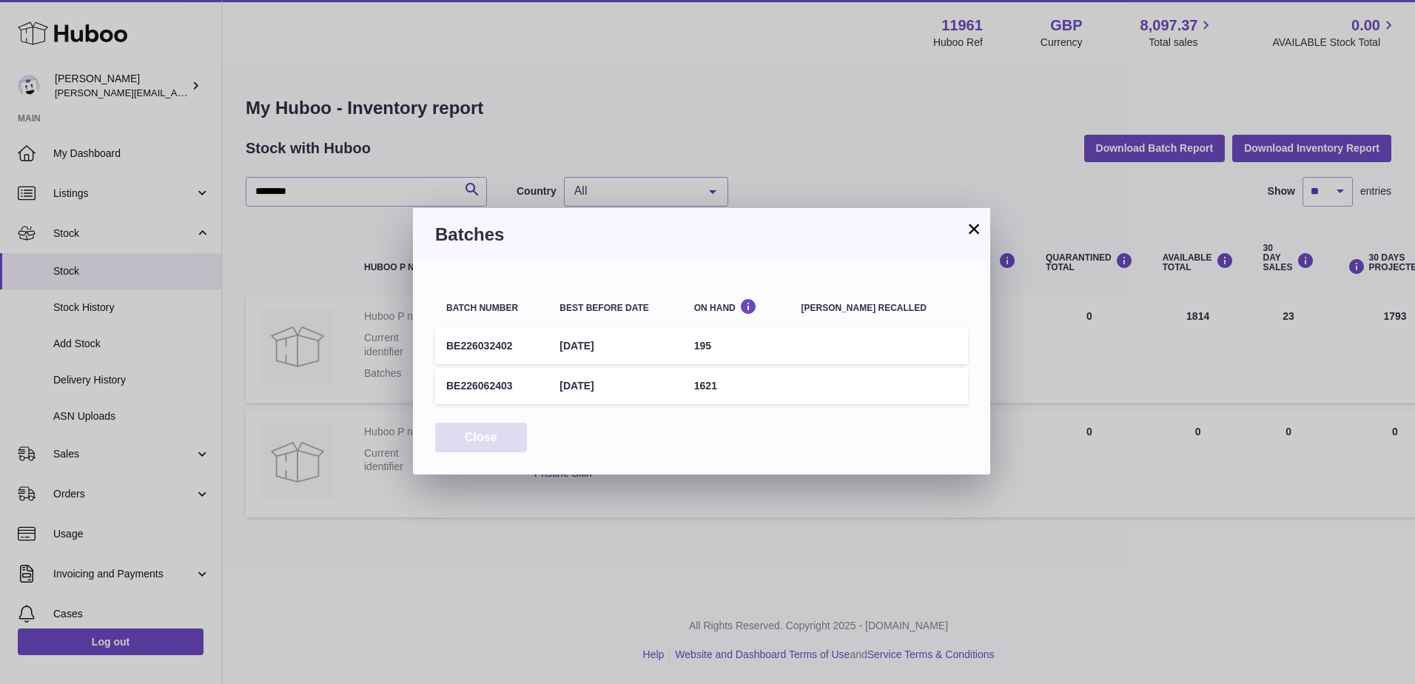
click at [487, 431] on button "Close" at bounding box center [481, 438] width 92 height 30
